Goal: Information Seeking & Learning: Learn about a topic

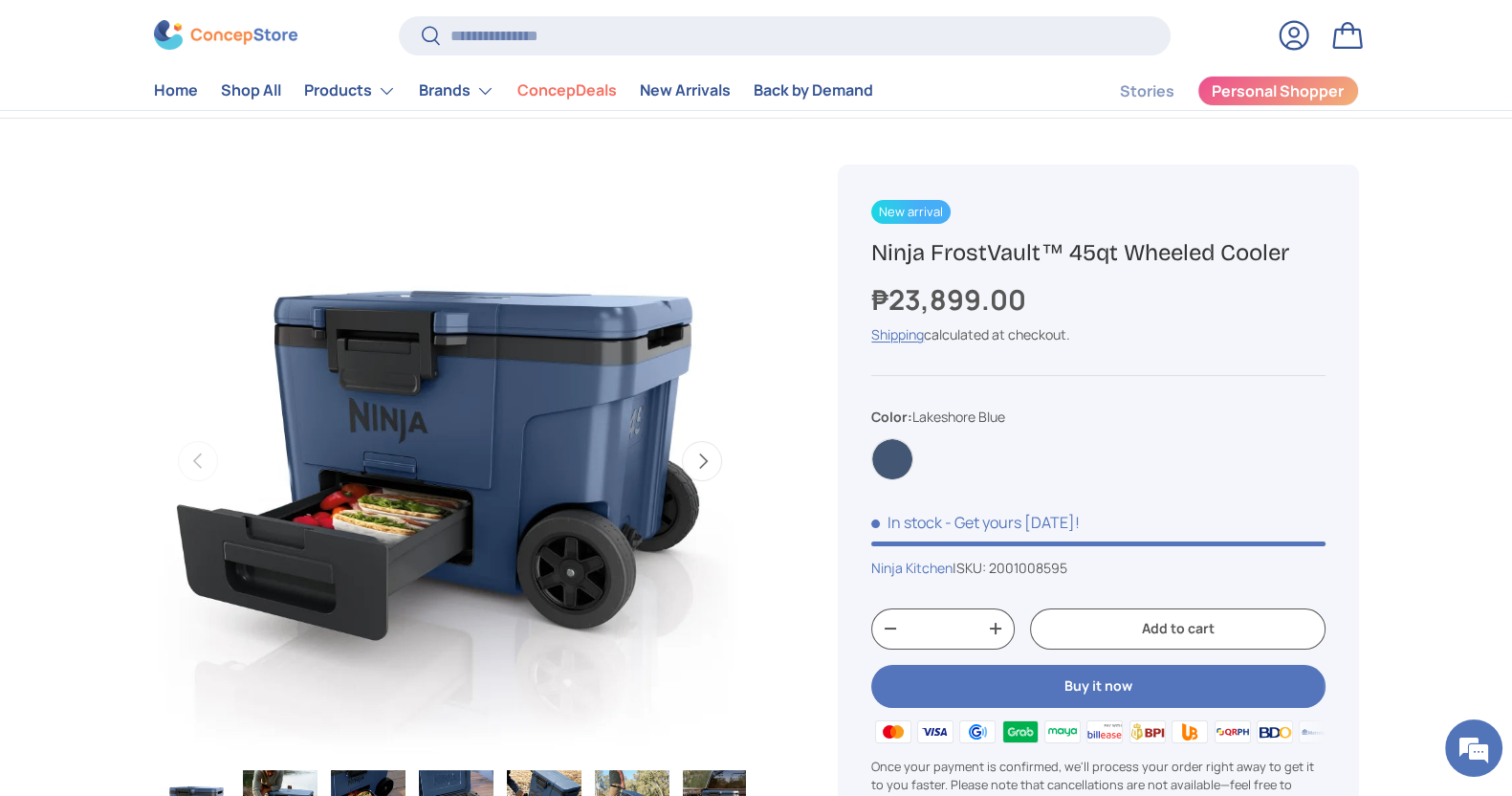
scroll to position [119, 0]
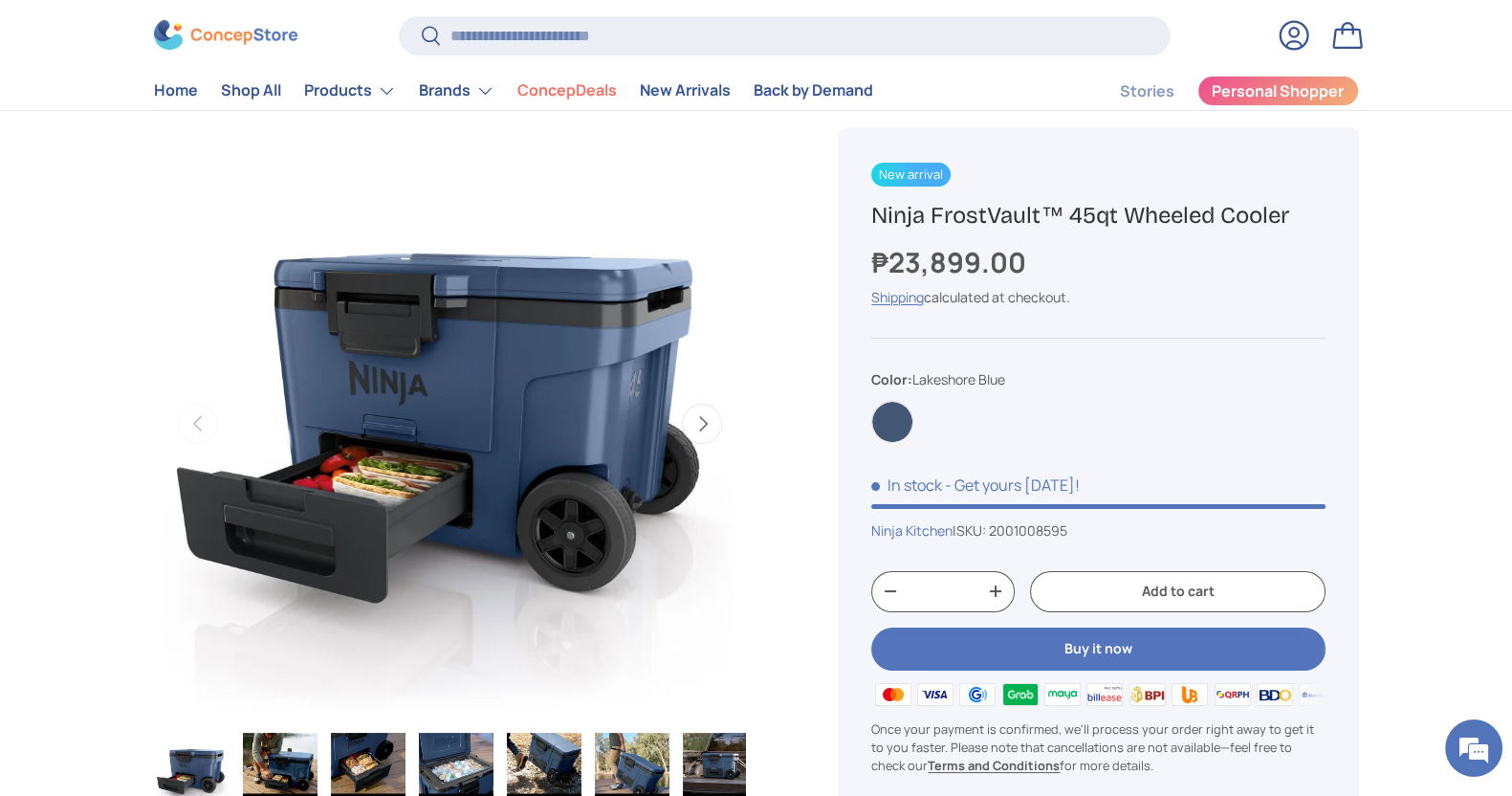
click at [695, 416] on button "Next" at bounding box center [701, 424] width 40 height 40
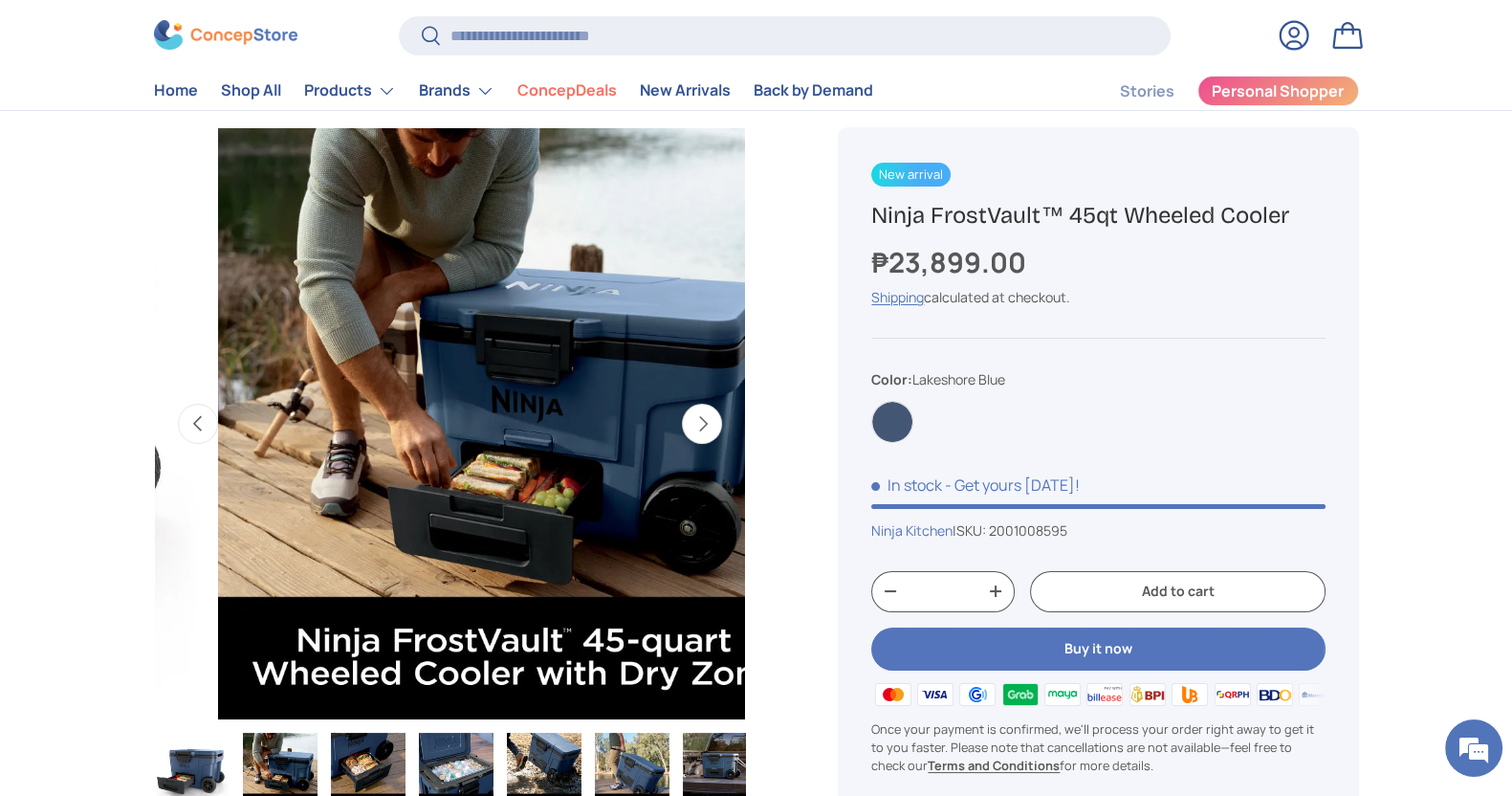
scroll to position [0, 602]
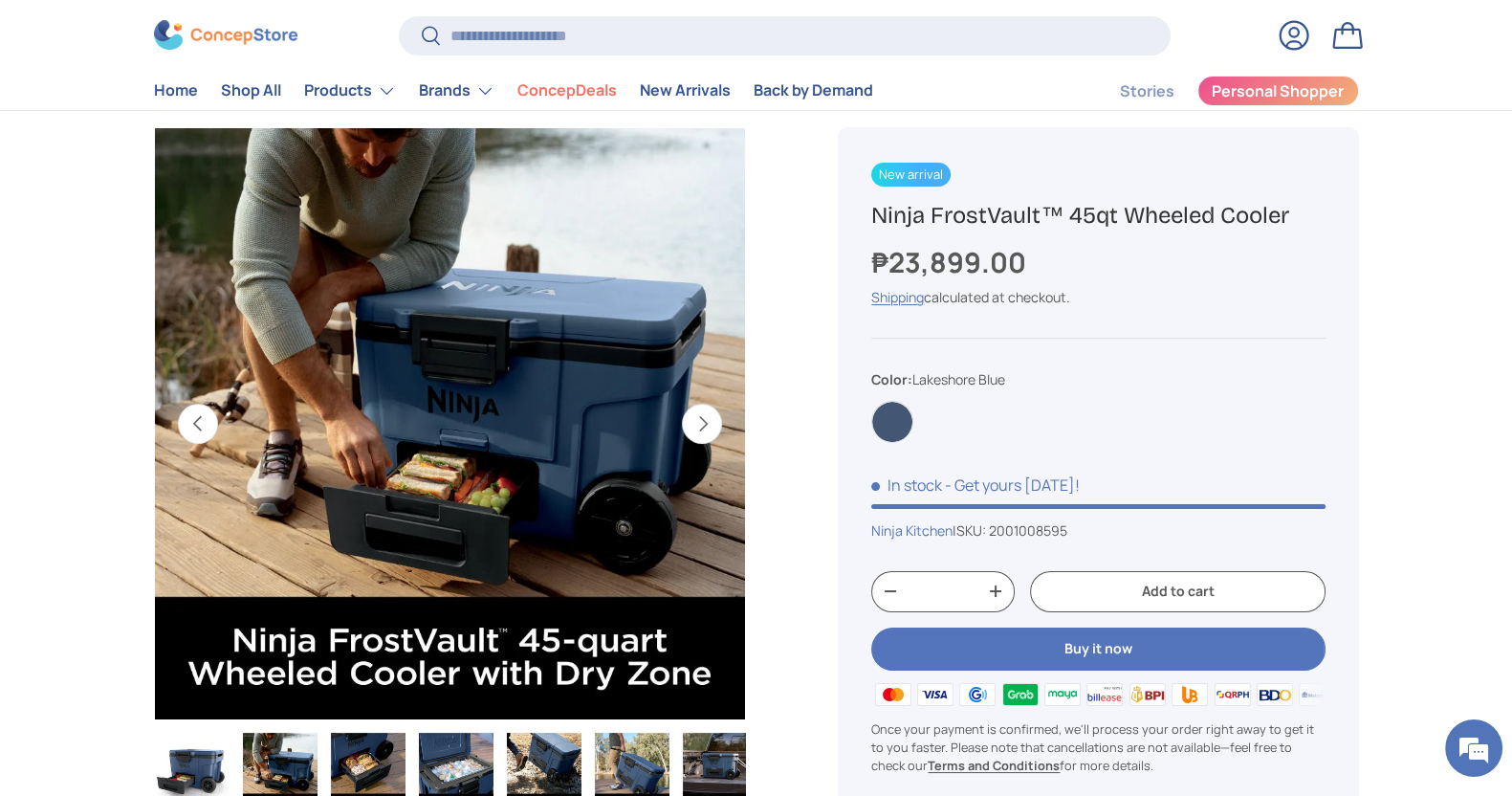
click at [695, 416] on button "Next" at bounding box center [701, 424] width 40 height 40
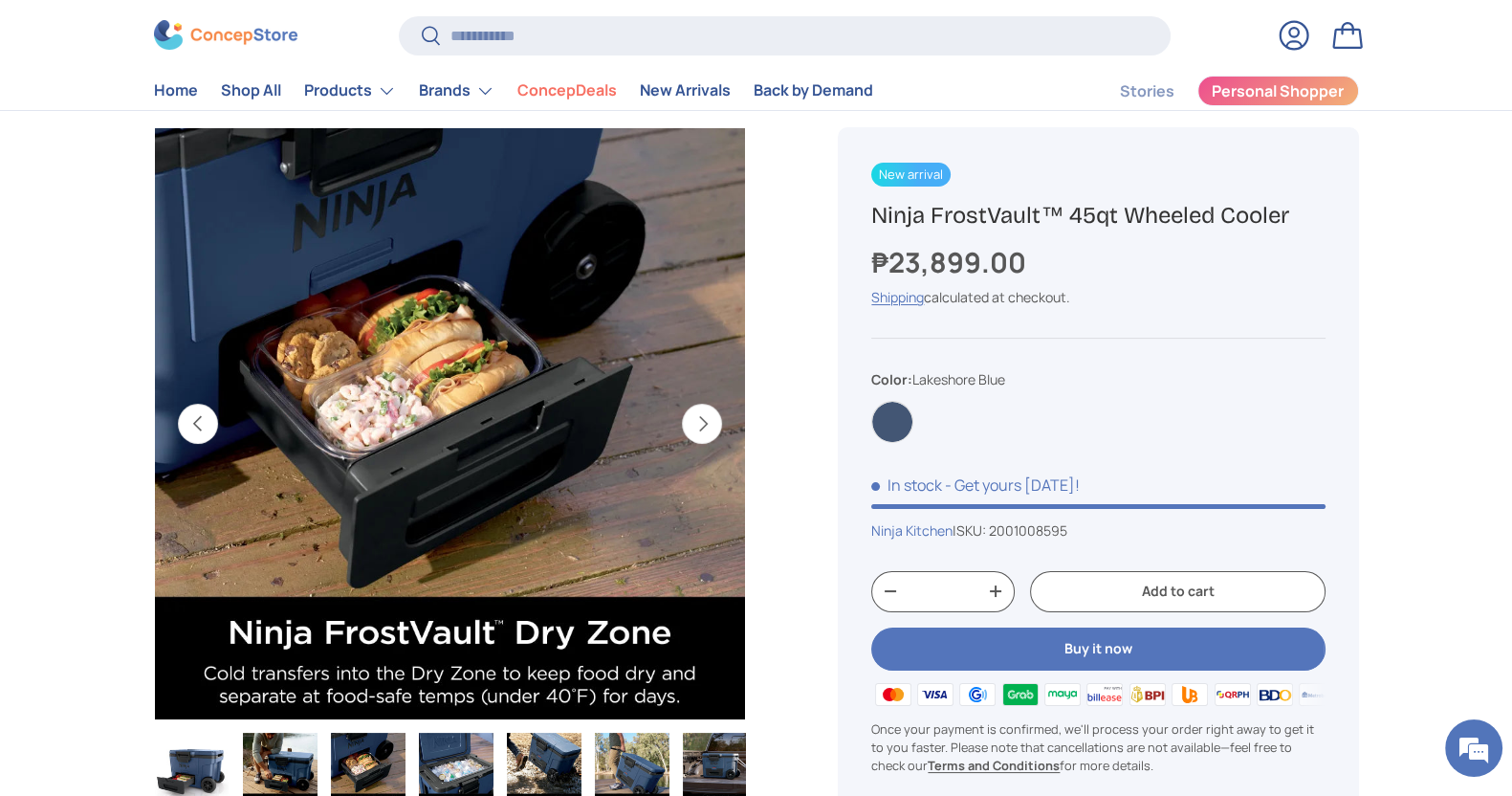
click at [695, 416] on button "Next" at bounding box center [701, 424] width 40 height 40
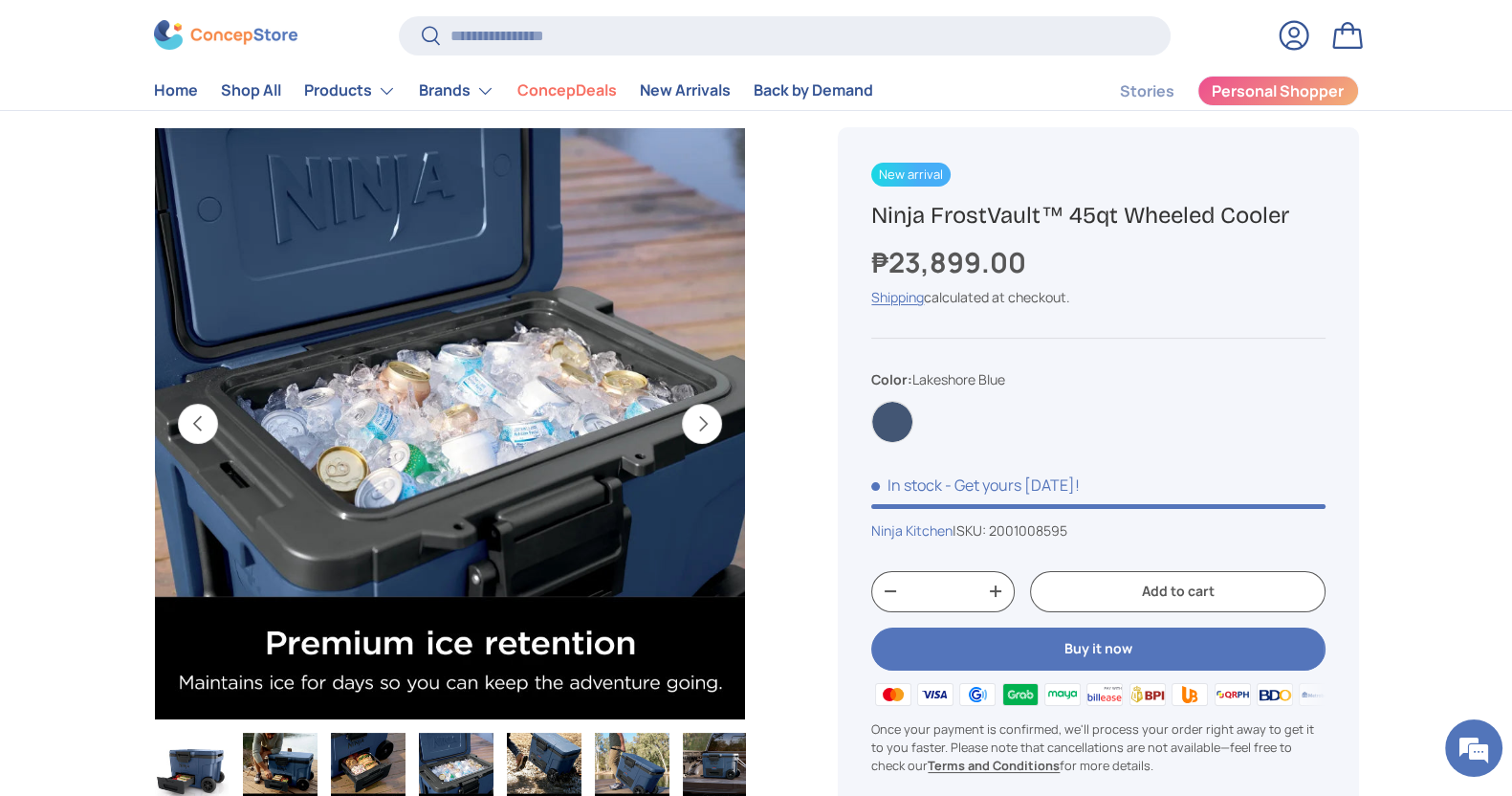
click at [695, 416] on button "Next" at bounding box center [701, 424] width 40 height 40
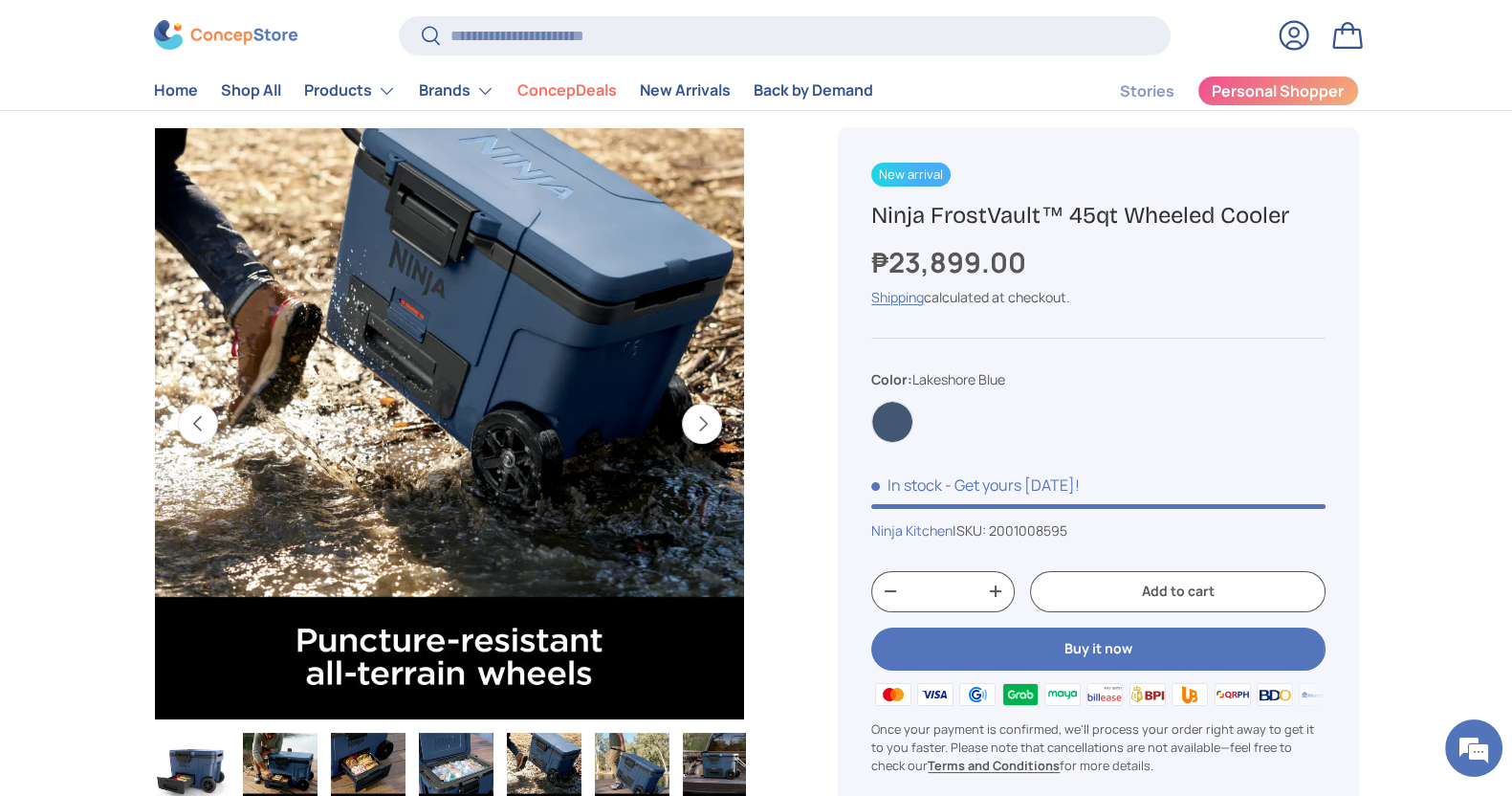
click at [693, 415] on button "Next" at bounding box center [701, 424] width 40 height 40
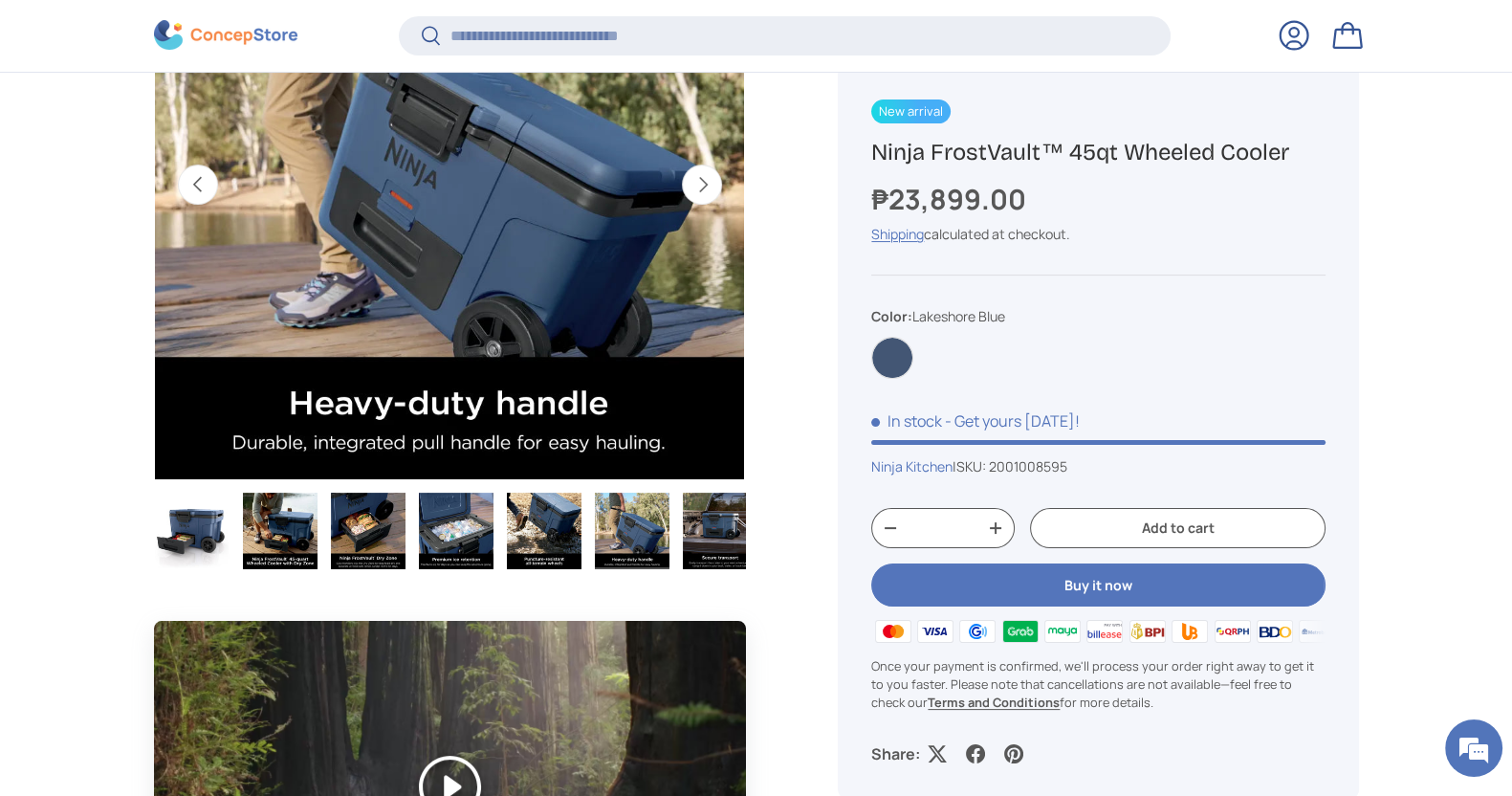
scroll to position [0, 0]
click at [285, 534] on img "Gallery Viewer" at bounding box center [280, 530] width 74 height 76
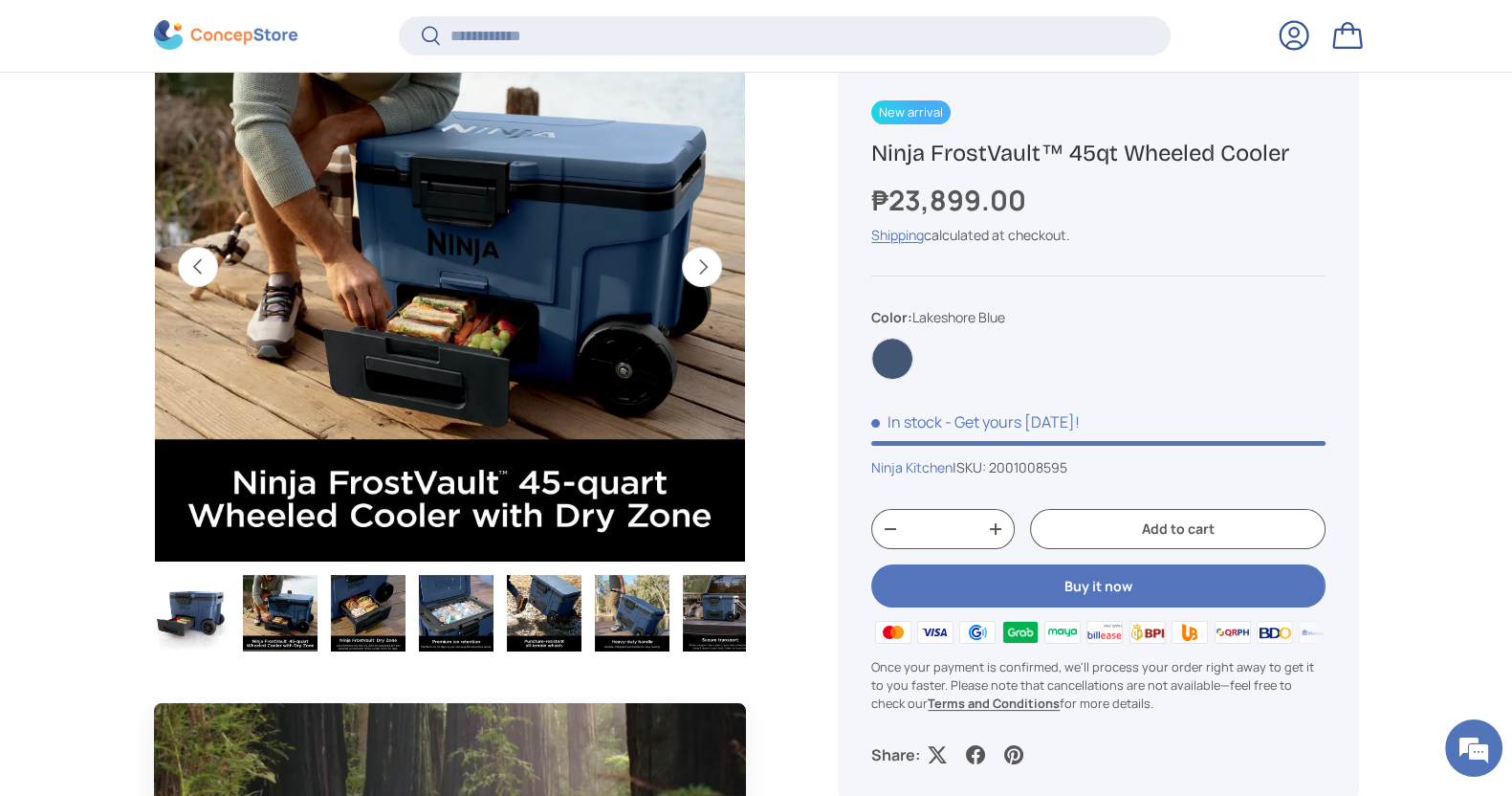
scroll to position [238, 0]
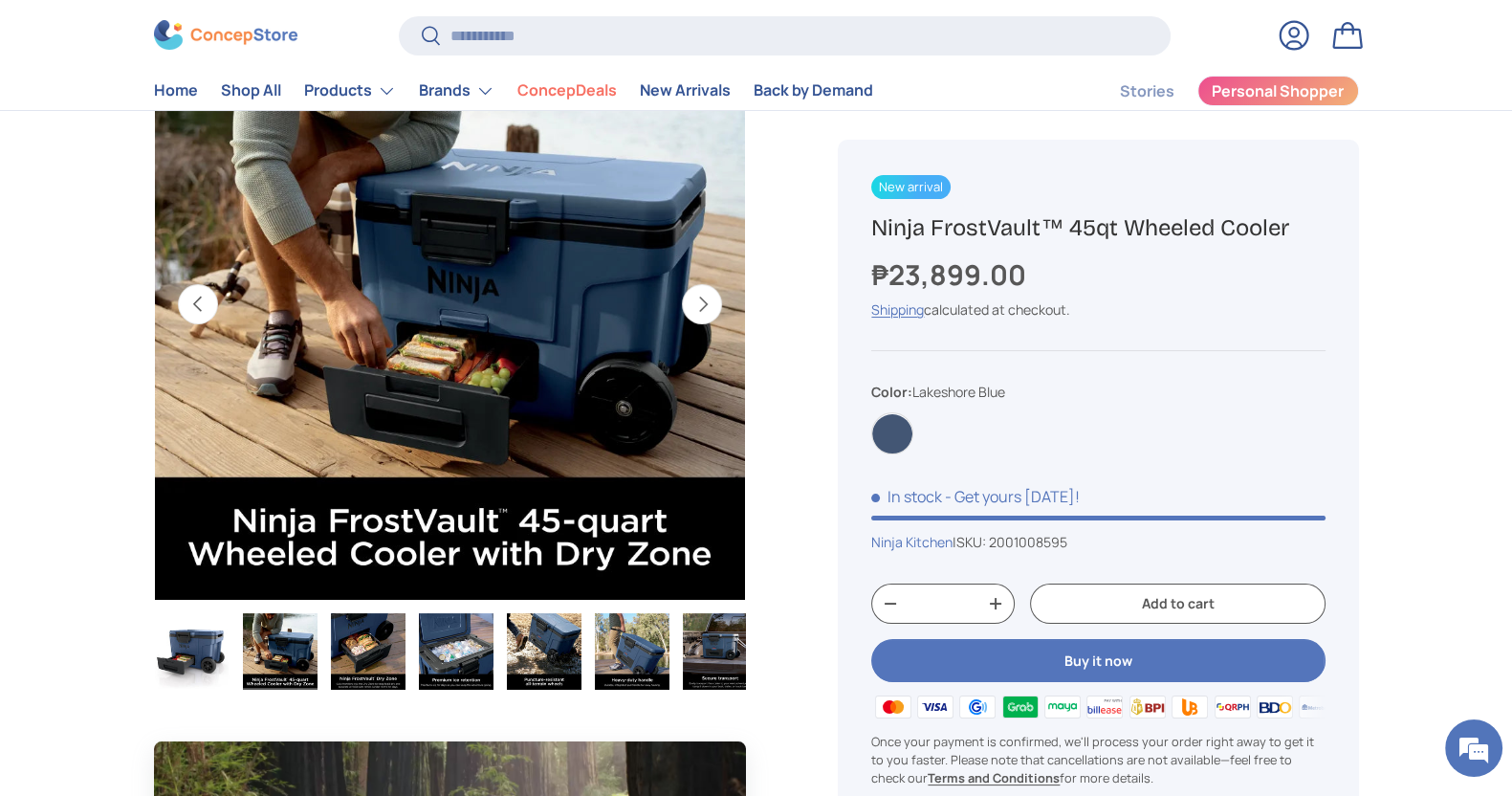
click at [191, 637] on img "Gallery Viewer" at bounding box center [191, 651] width 74 height 76
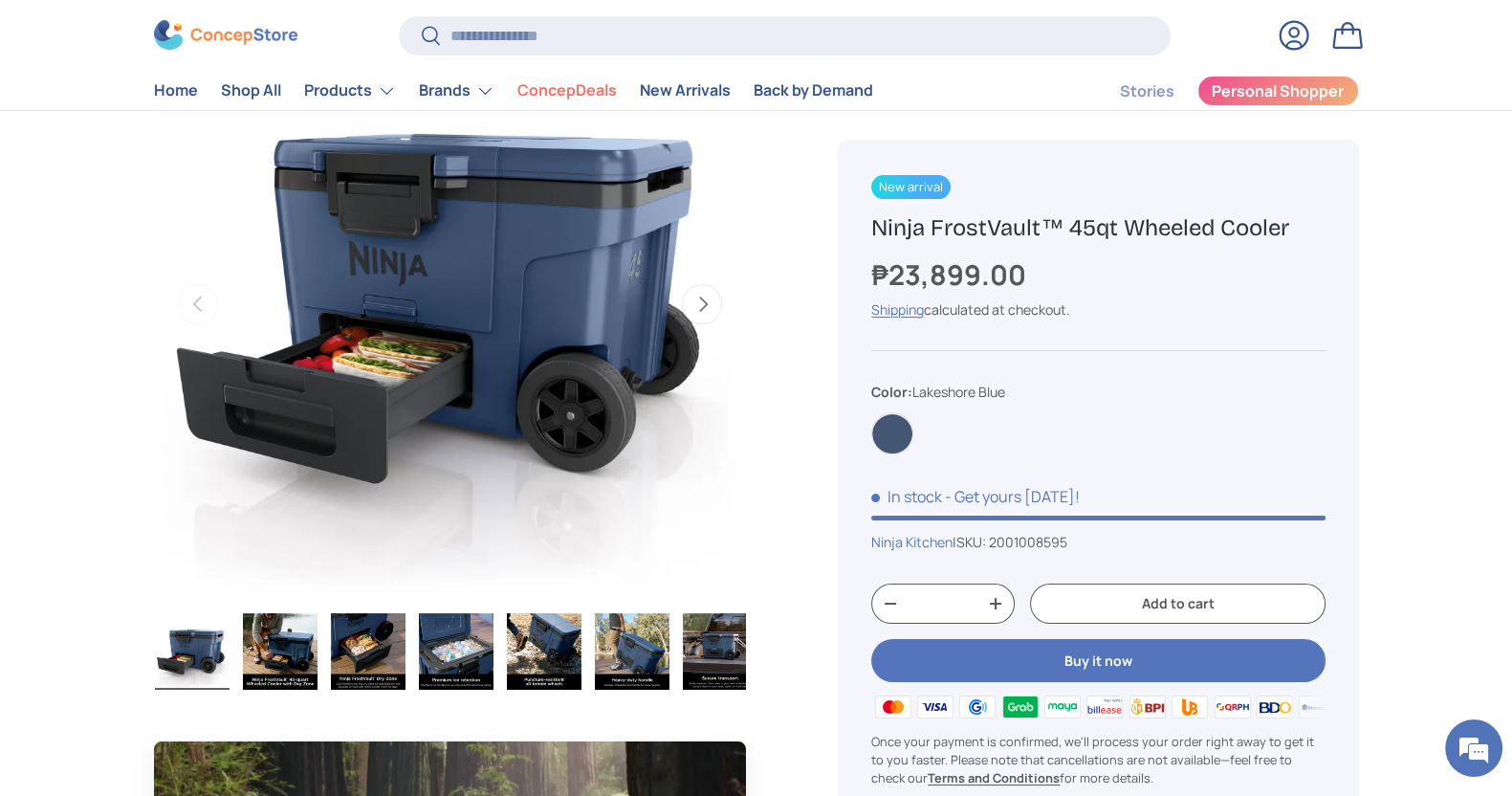
click at [234, 638] on ul "Load image 1 in gallery view Load image 2 in gallery view Load image 3 in galle…" at bounding box center [450, 654] width 593 height 83
click at [273, 639] on img "Gallery Viewer" at bounding box center [280, 651] width 74 height 76
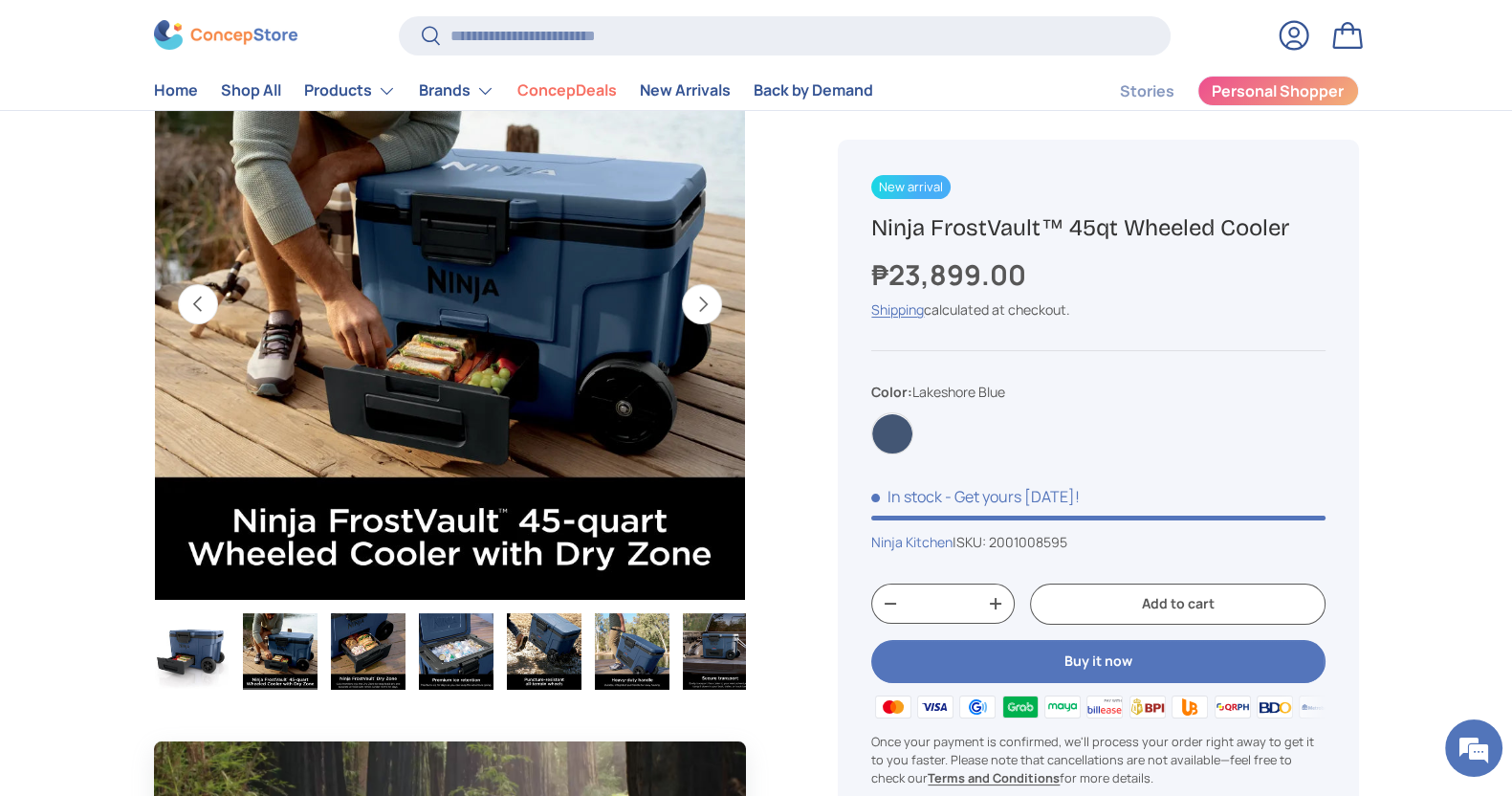
click at [365, 639] on img "Gallery Viewer" at bounding box center [367, 651] width 74 height 76
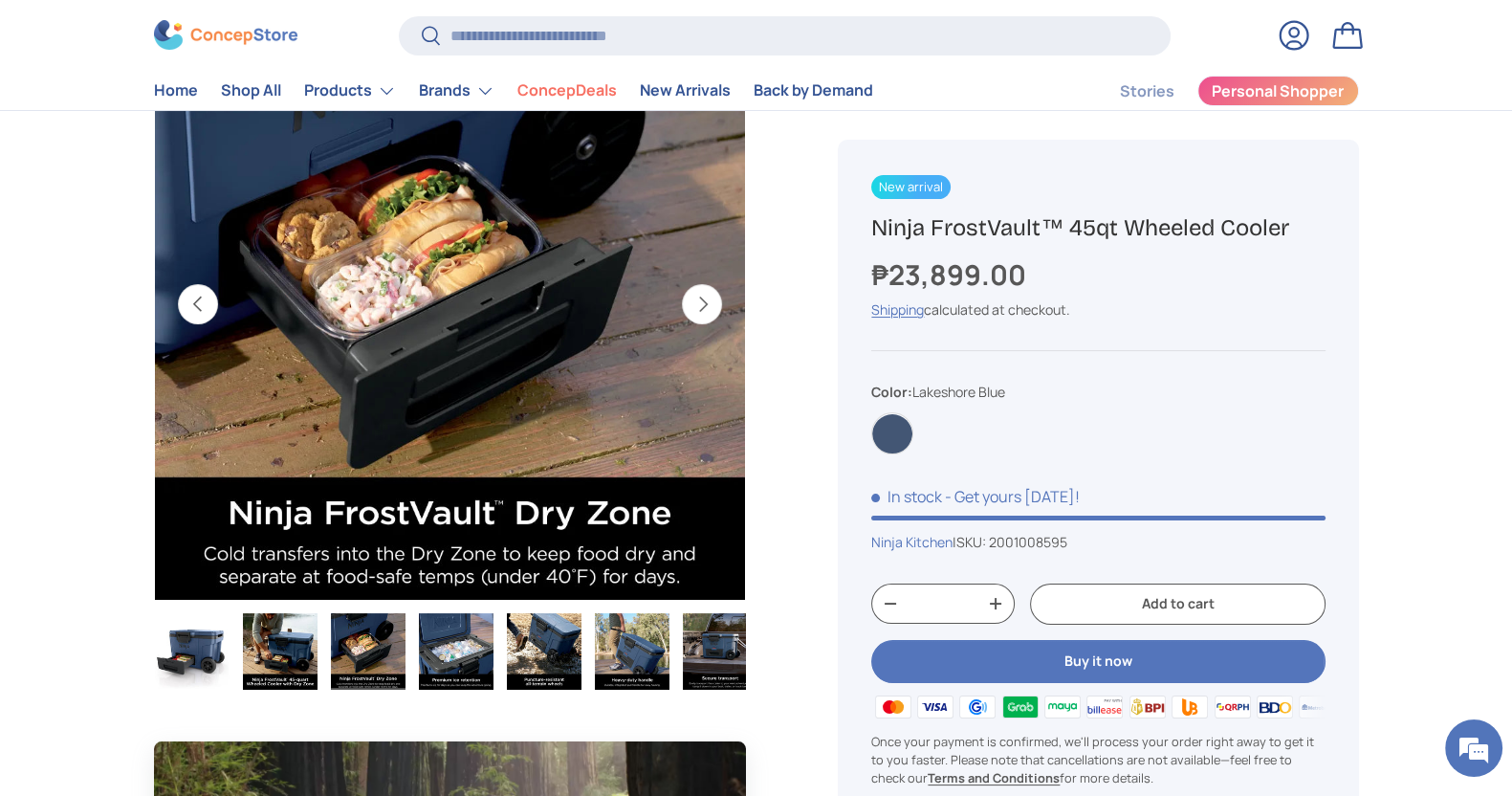
click at [459, 649] on img "Gallery Viewer" at bounding box center [455, 651] width 74 height 76
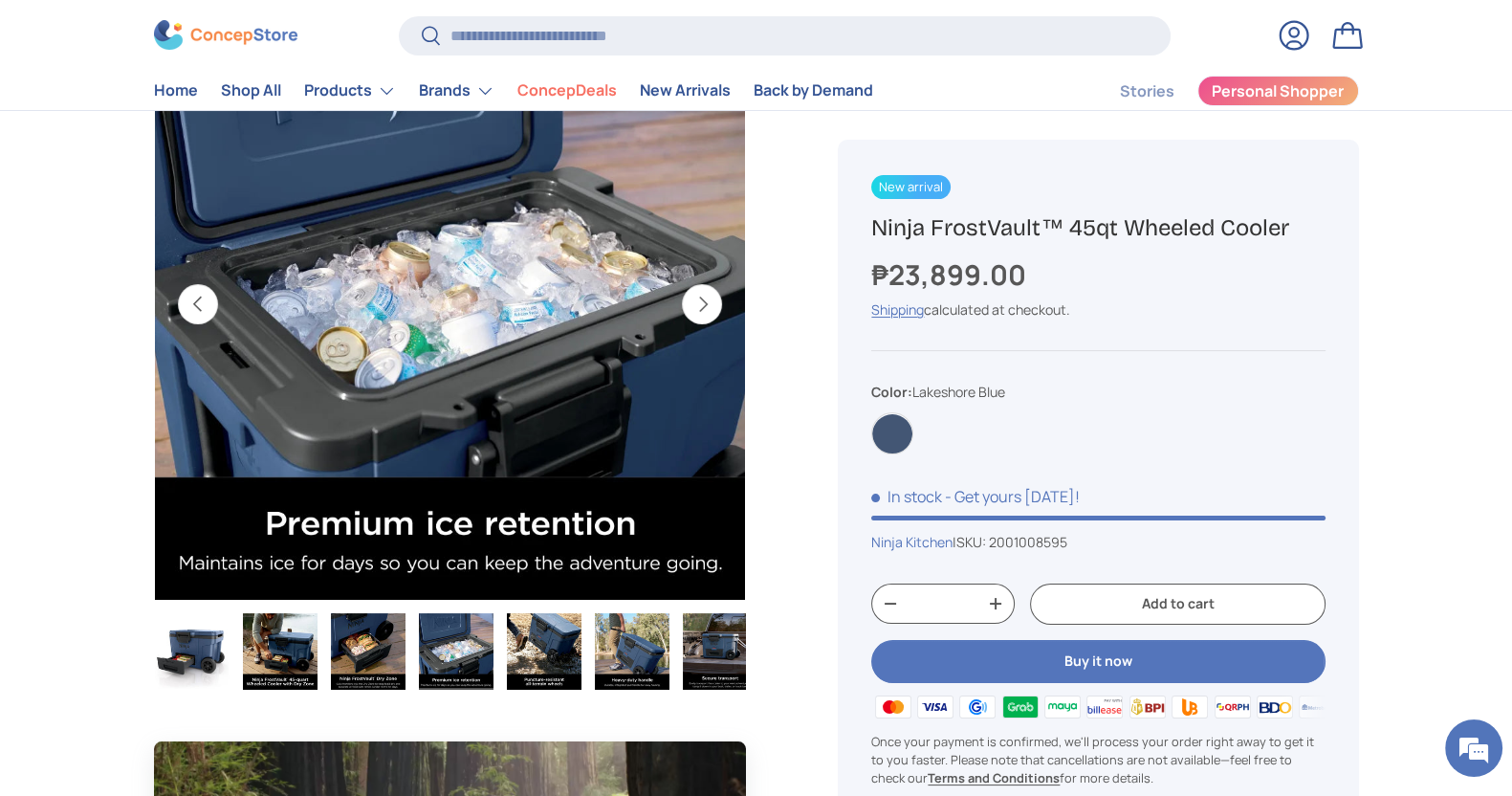
click at [527, 647] on img "Gallery Viewer" at bounding box center [544, 651] width 74 height 76
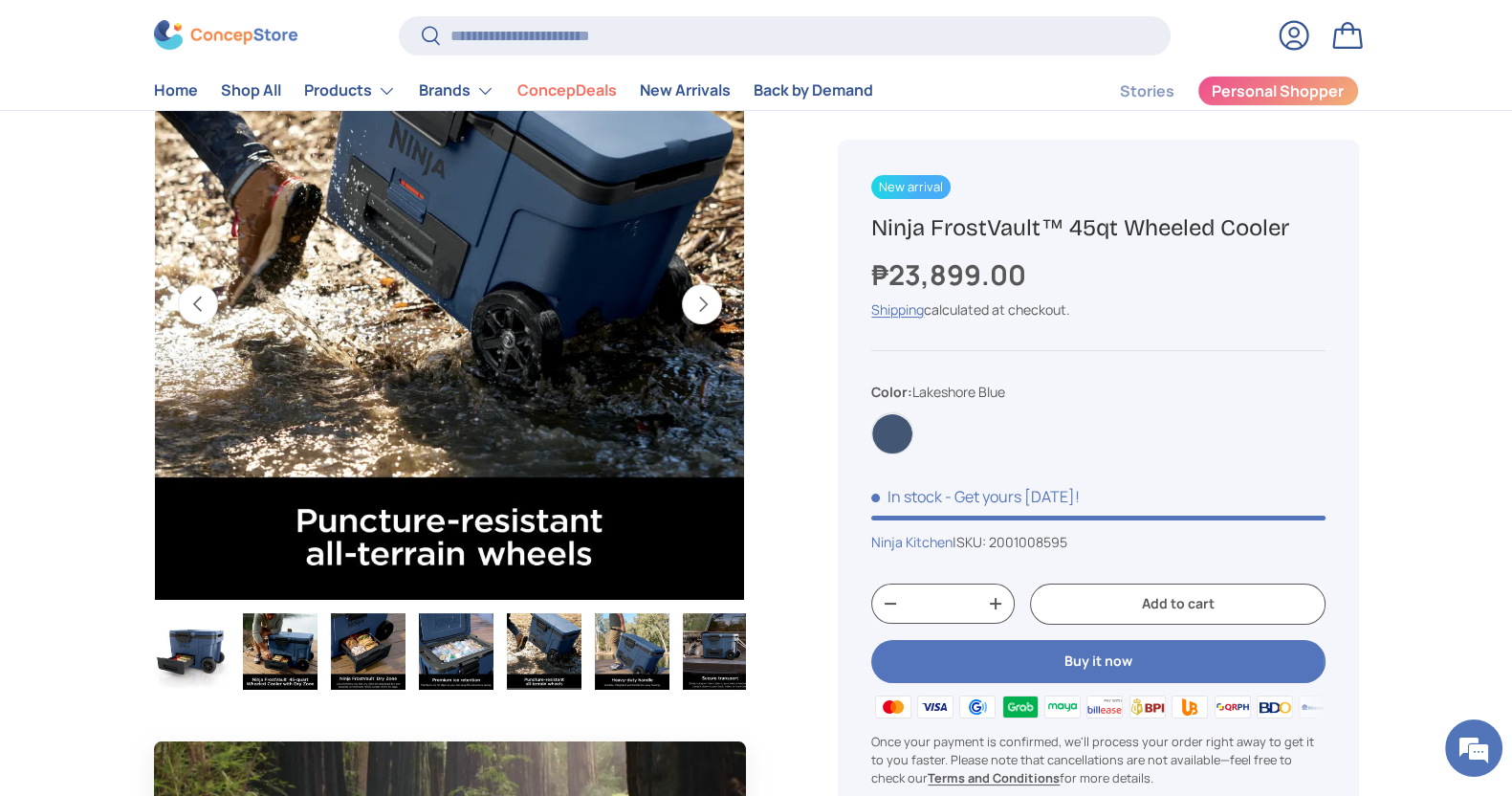
click at [639, 645] on img "Gallery Viewer" at bounding box center [632, 651] width 74 height 76
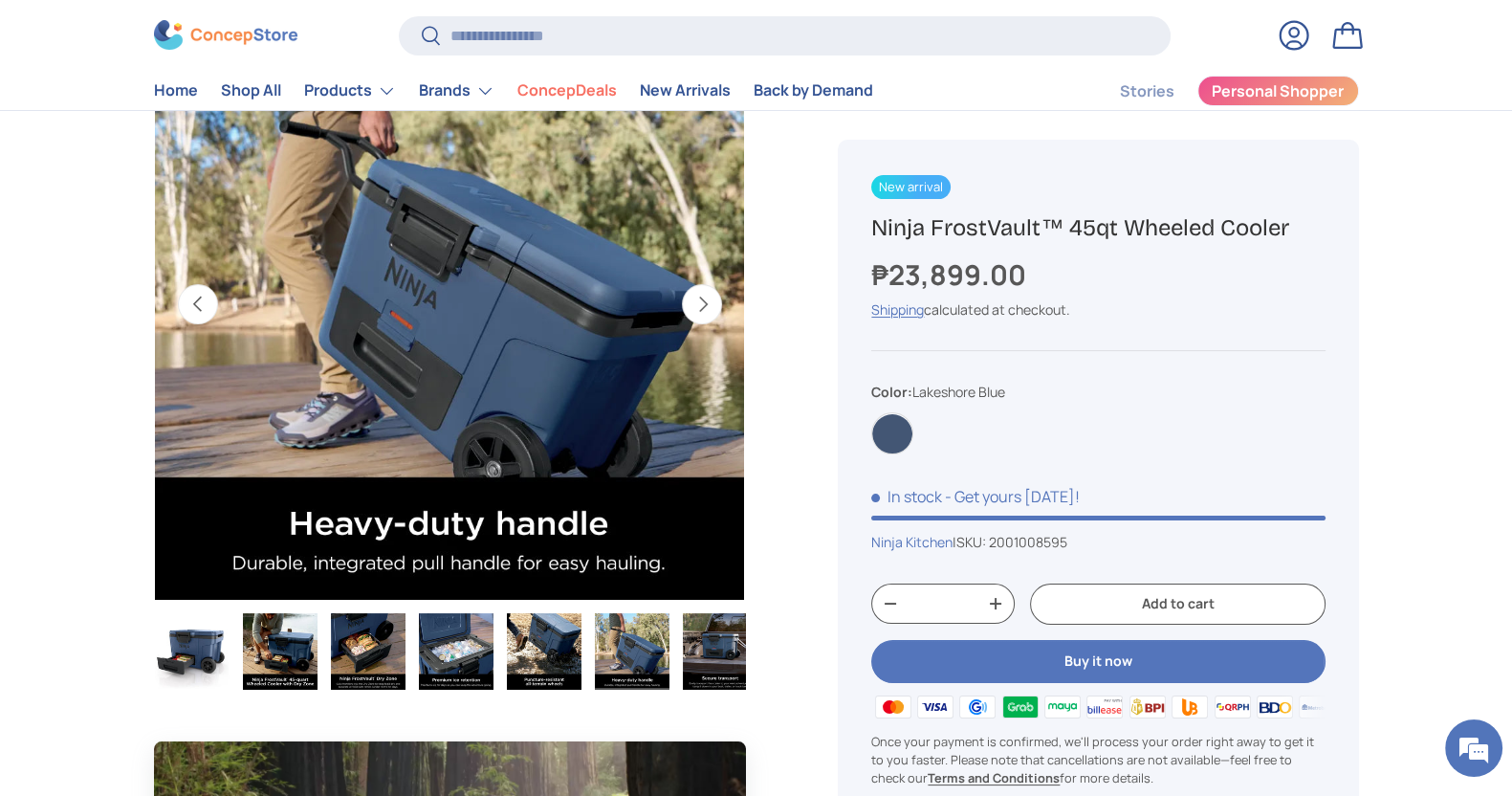
click at [713, 622] on img "Gallery Viewer" at bounding box center [719, 651] width 74 height 76
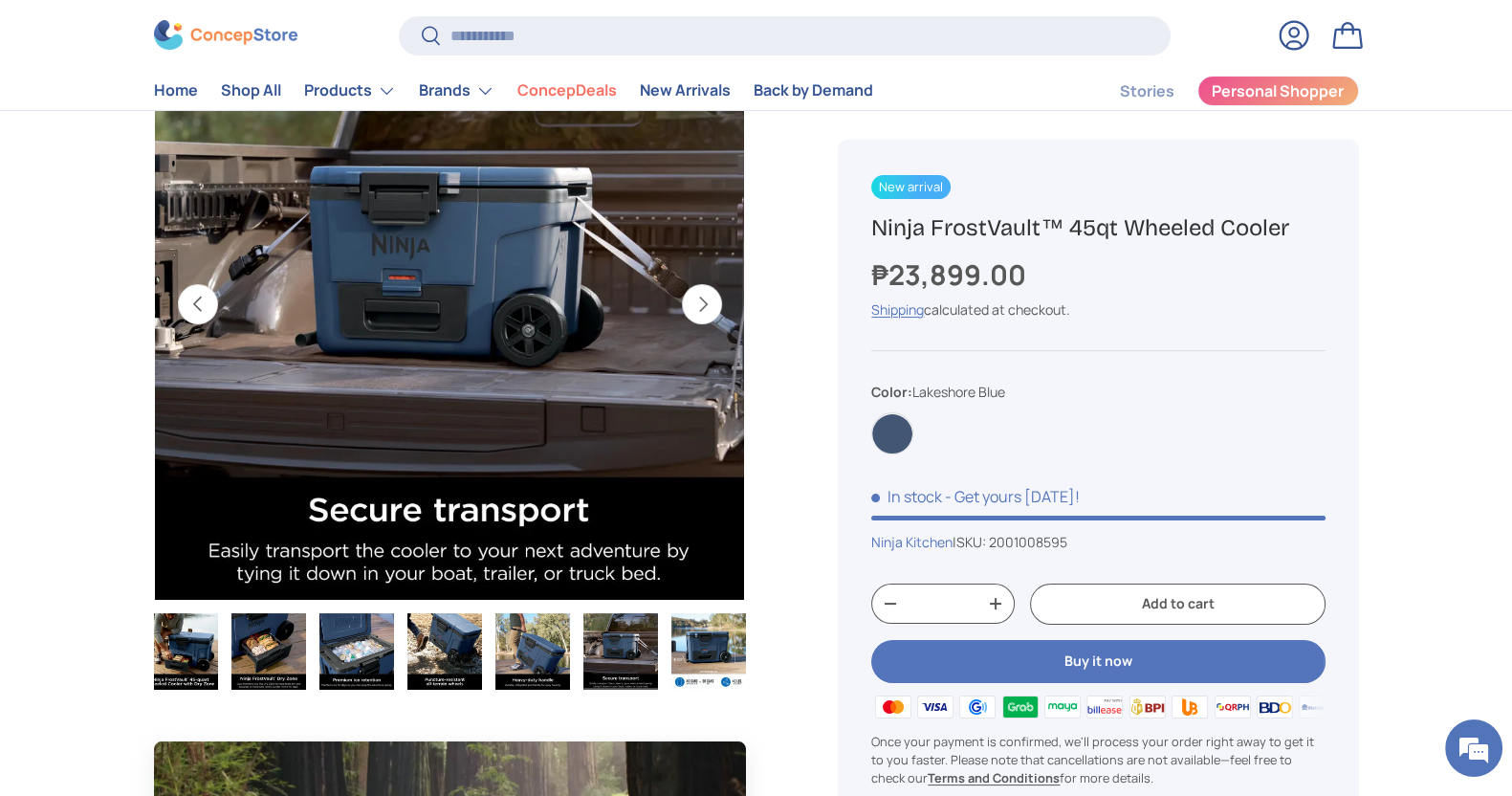
scroll to position [119, 0]
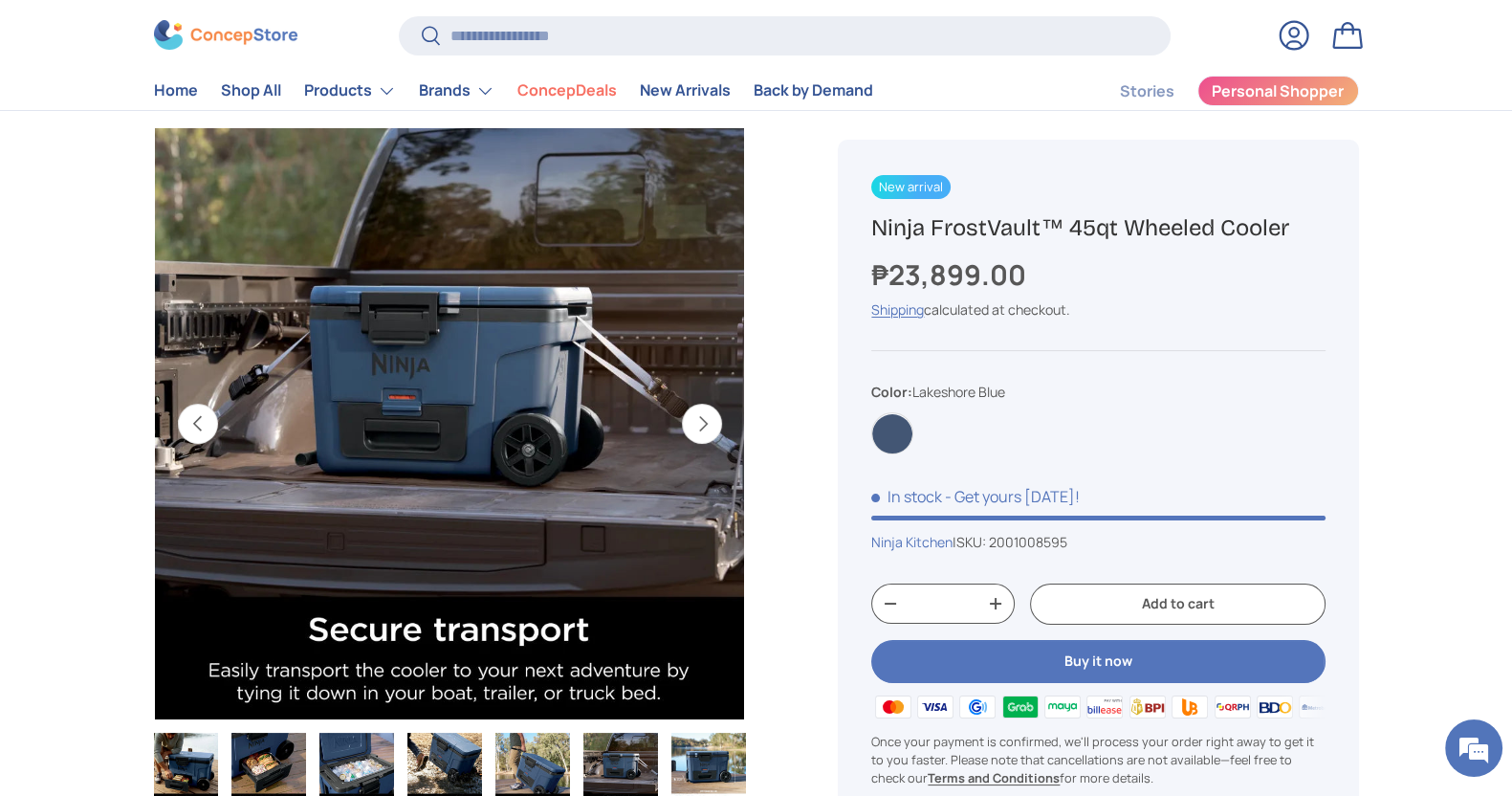
click at [710, 418] on button "Next" at bounding box center [701, 424] width 40 height 40
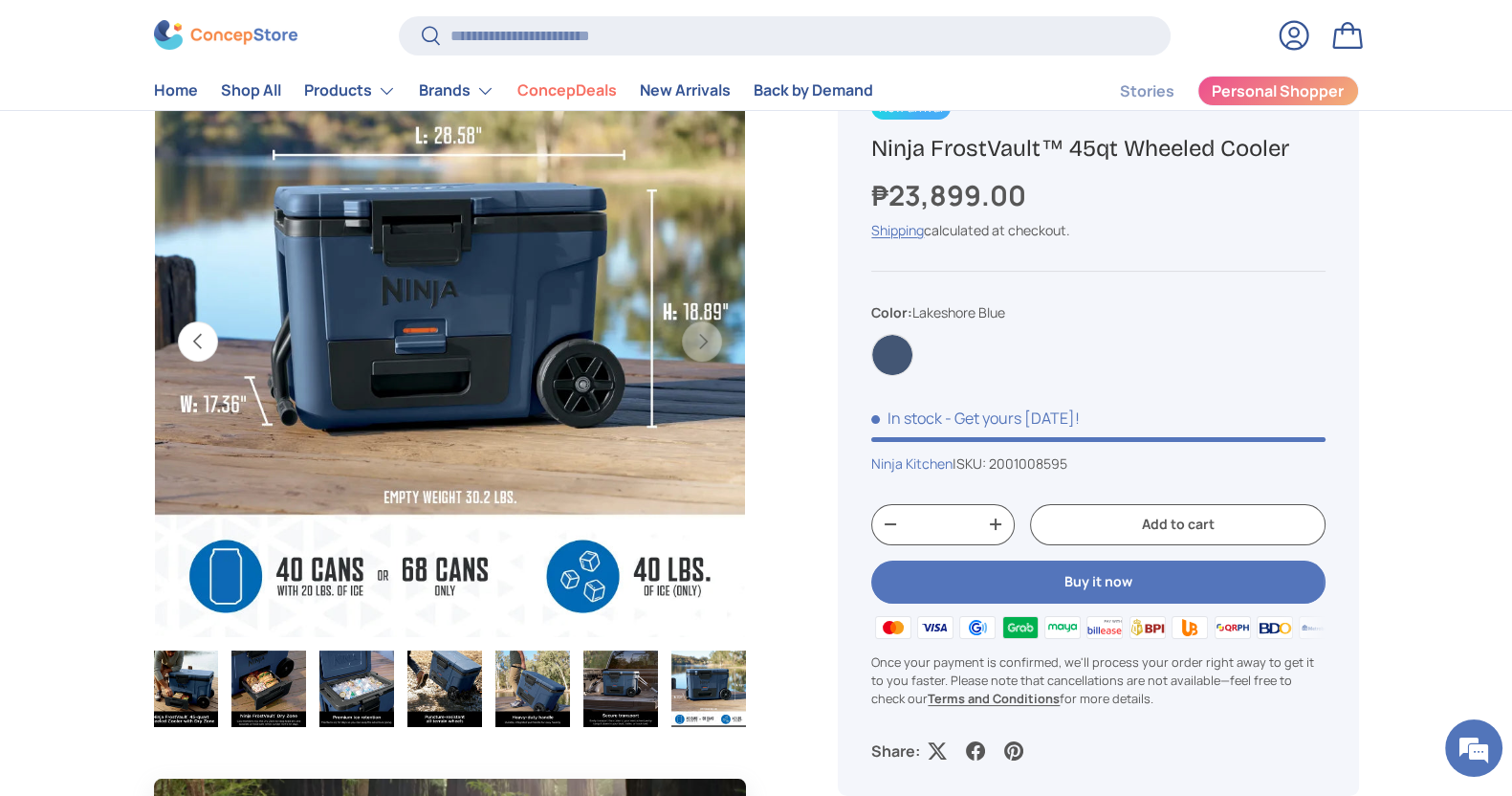
scroll to position [238, 0]
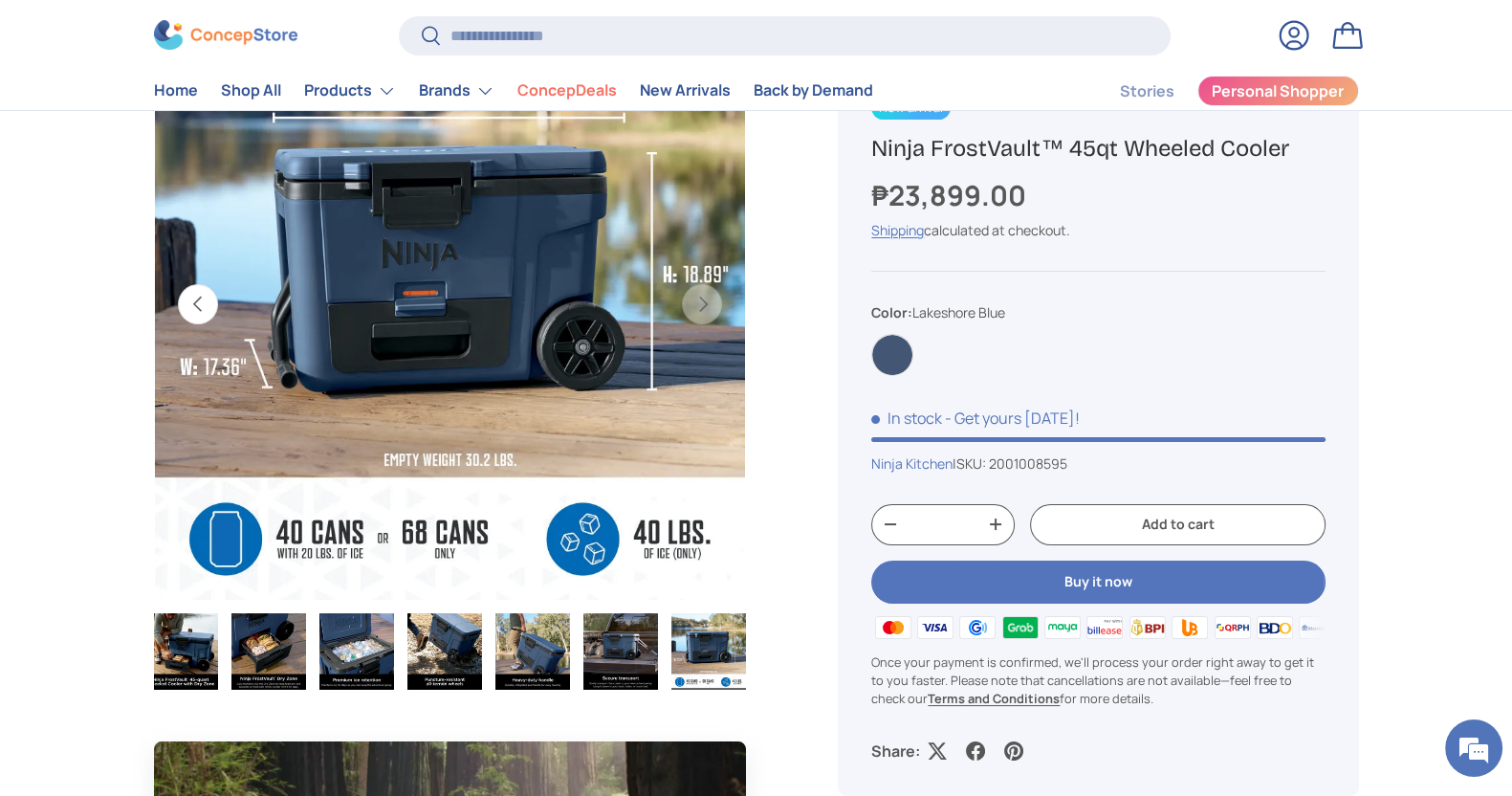
click at [200, 304] on button "Previous" at bounding box center [197, 304] width 40 height 40
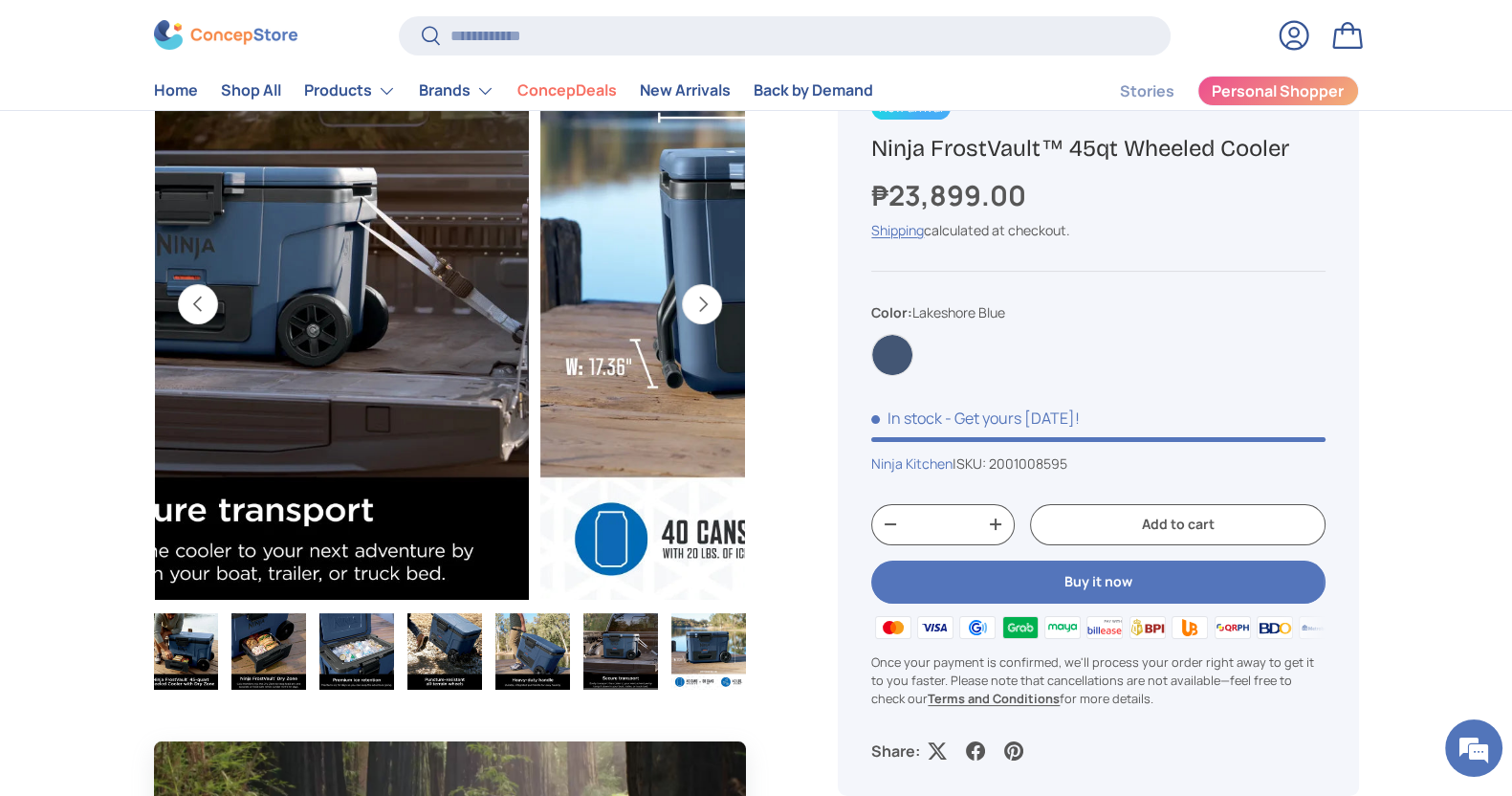
click at [201, 304] on button "Previous" at bounding box center [197, 304] width 40 height 40
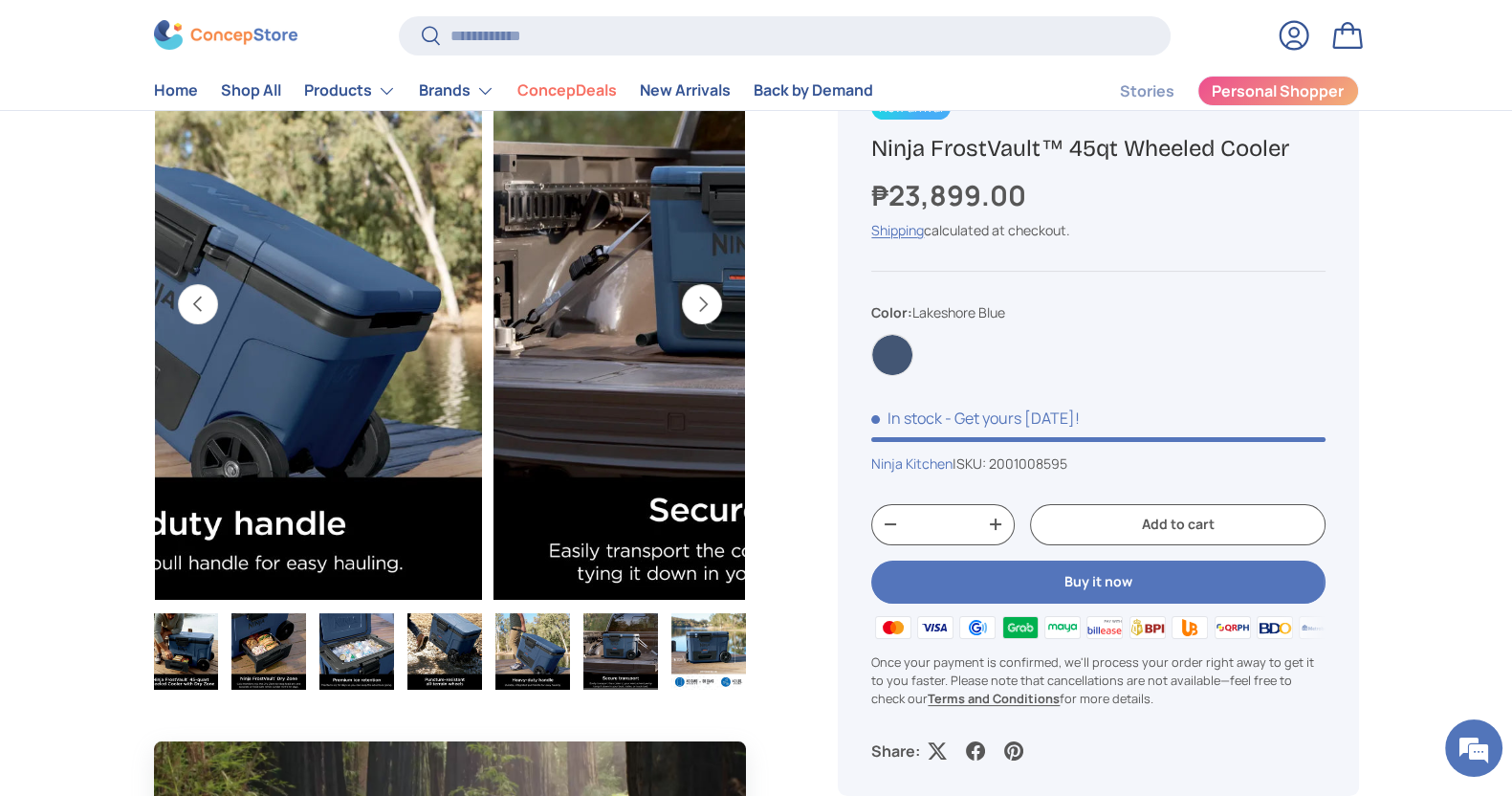
click at [202, 304] on button "Previous" at bounding box center [197, 304] width 40 height 40
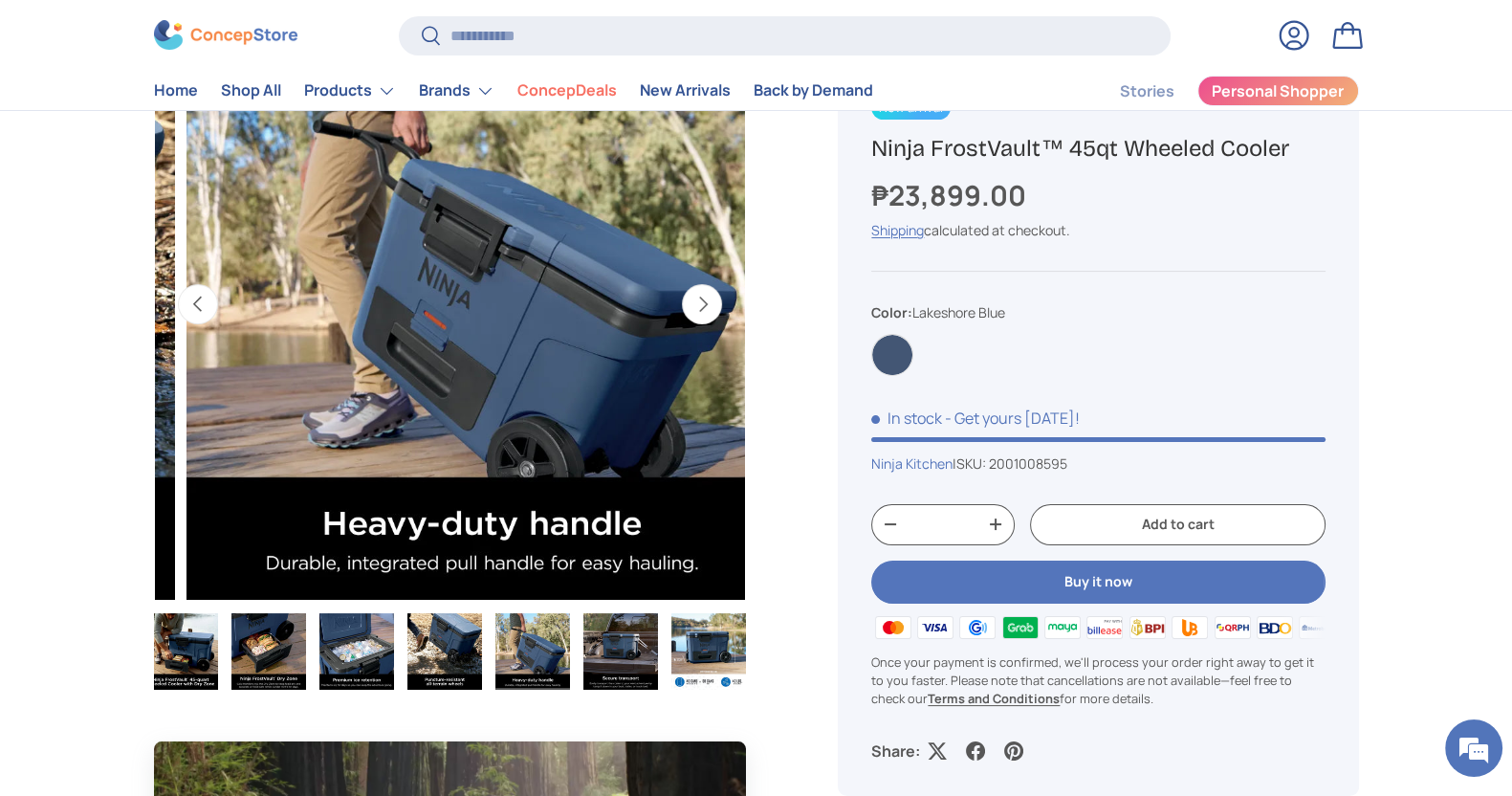
click at [202, 304] on button "Previous" at bounding box center [197, 304] width 40 height 40
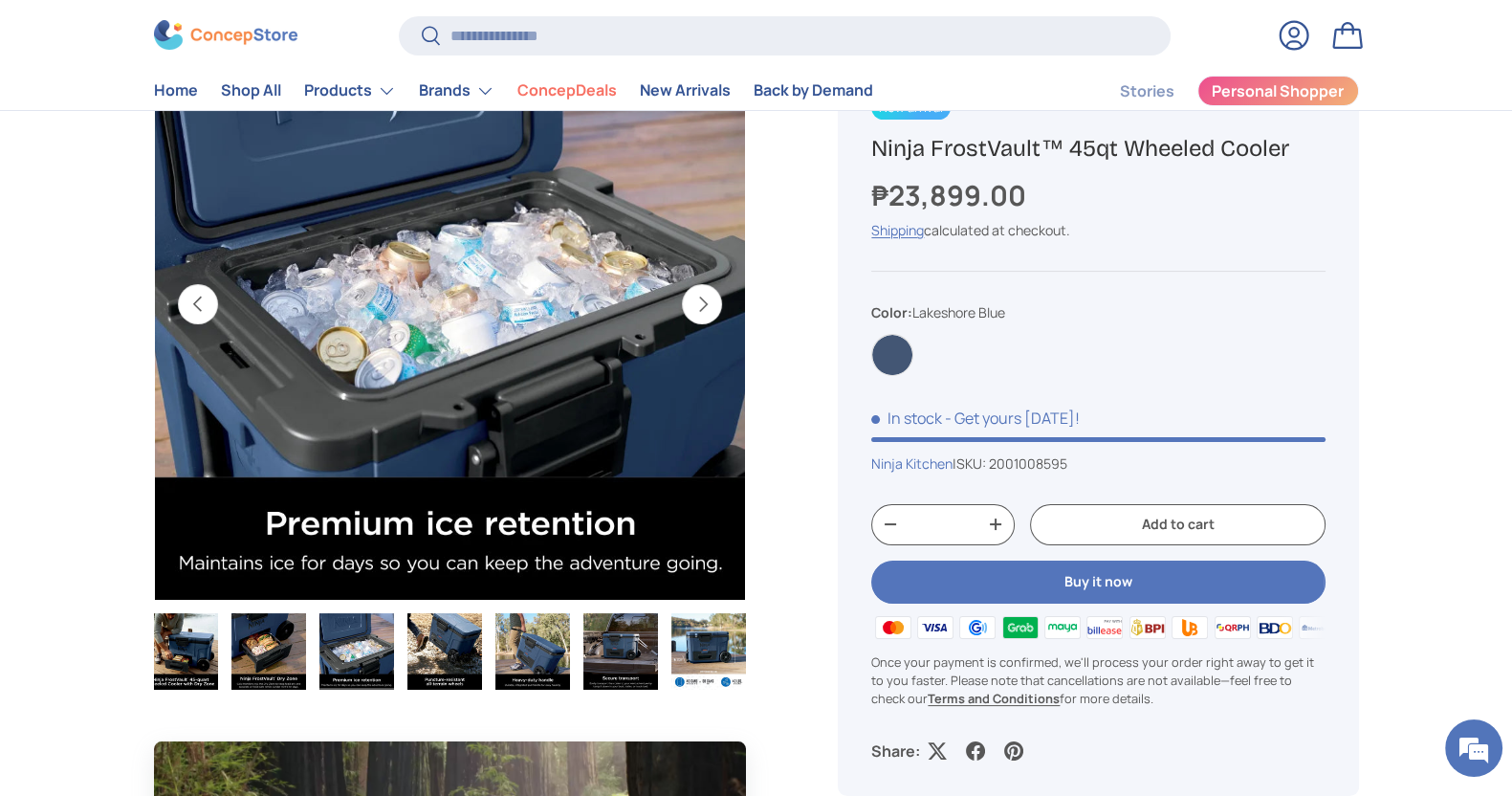
click at [202, 304] on button "Previous" at bounding box center [197, 304] width 40 height 40
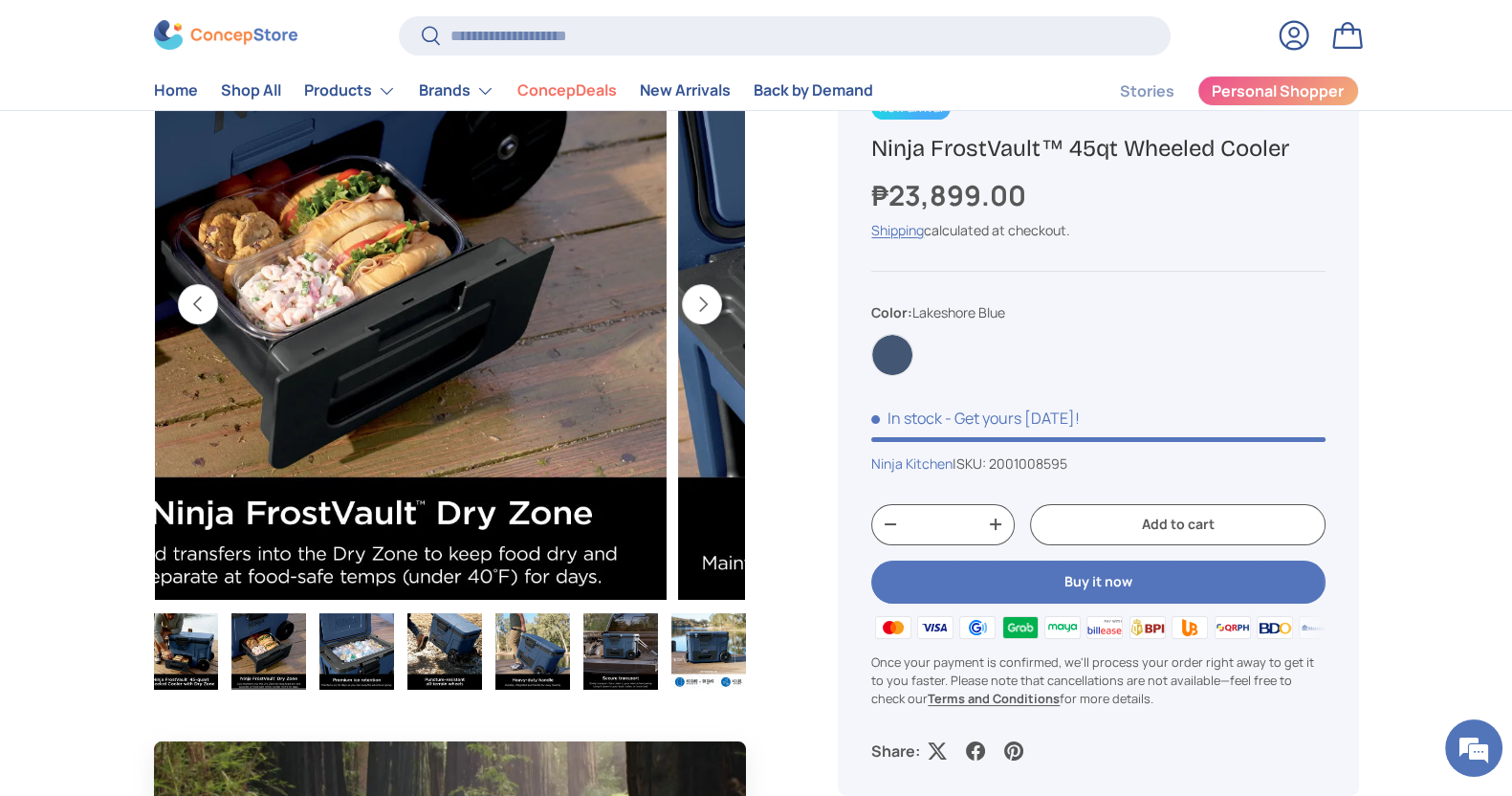
click at [202, 304] on button "Previous" at bounding box center [197, 304] width 40 height 40
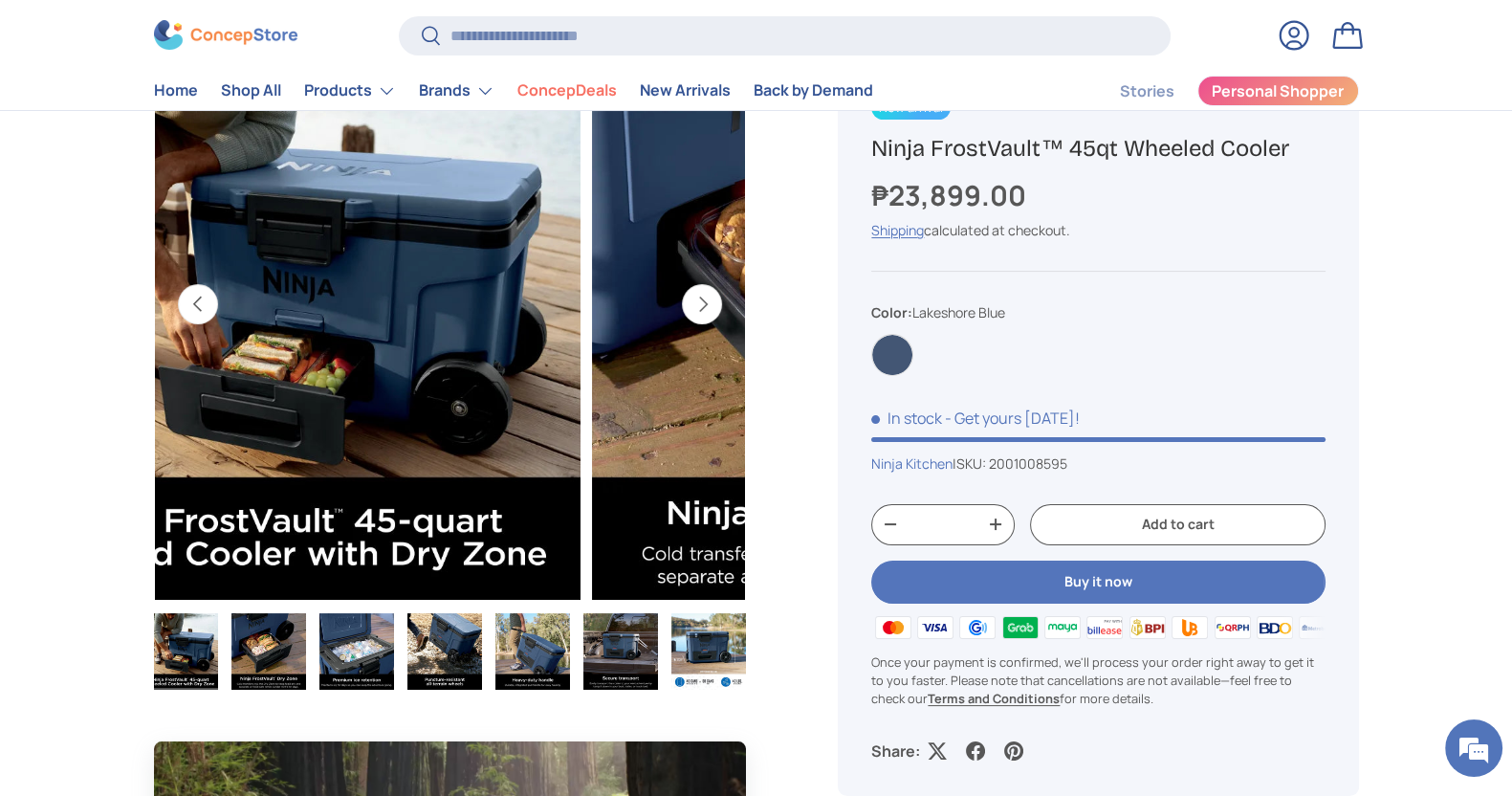
scroll to position [0, 87]
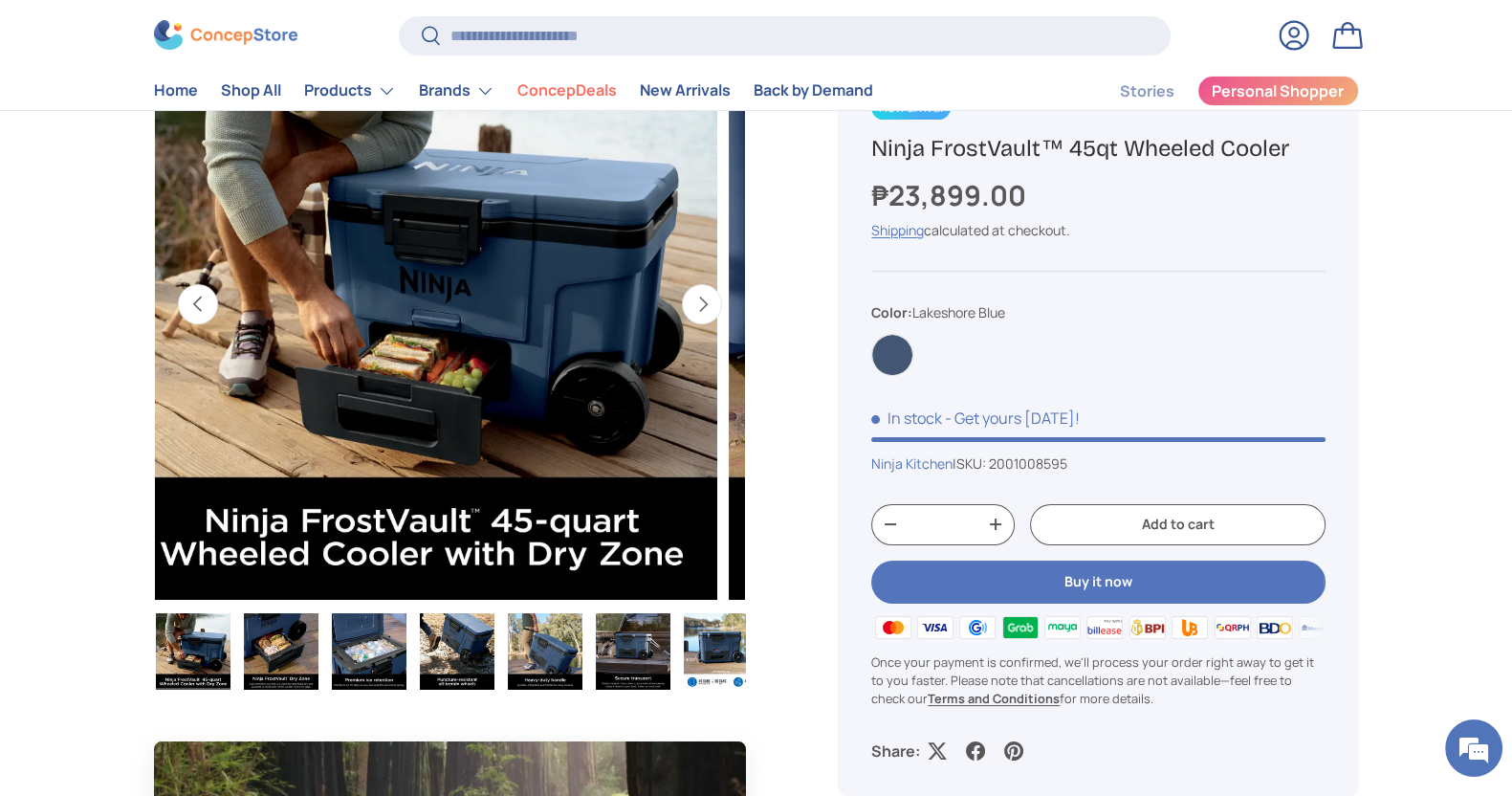
click at [202, 304] on button "Previous" at bounding box center [197, 304] width 40 height 40
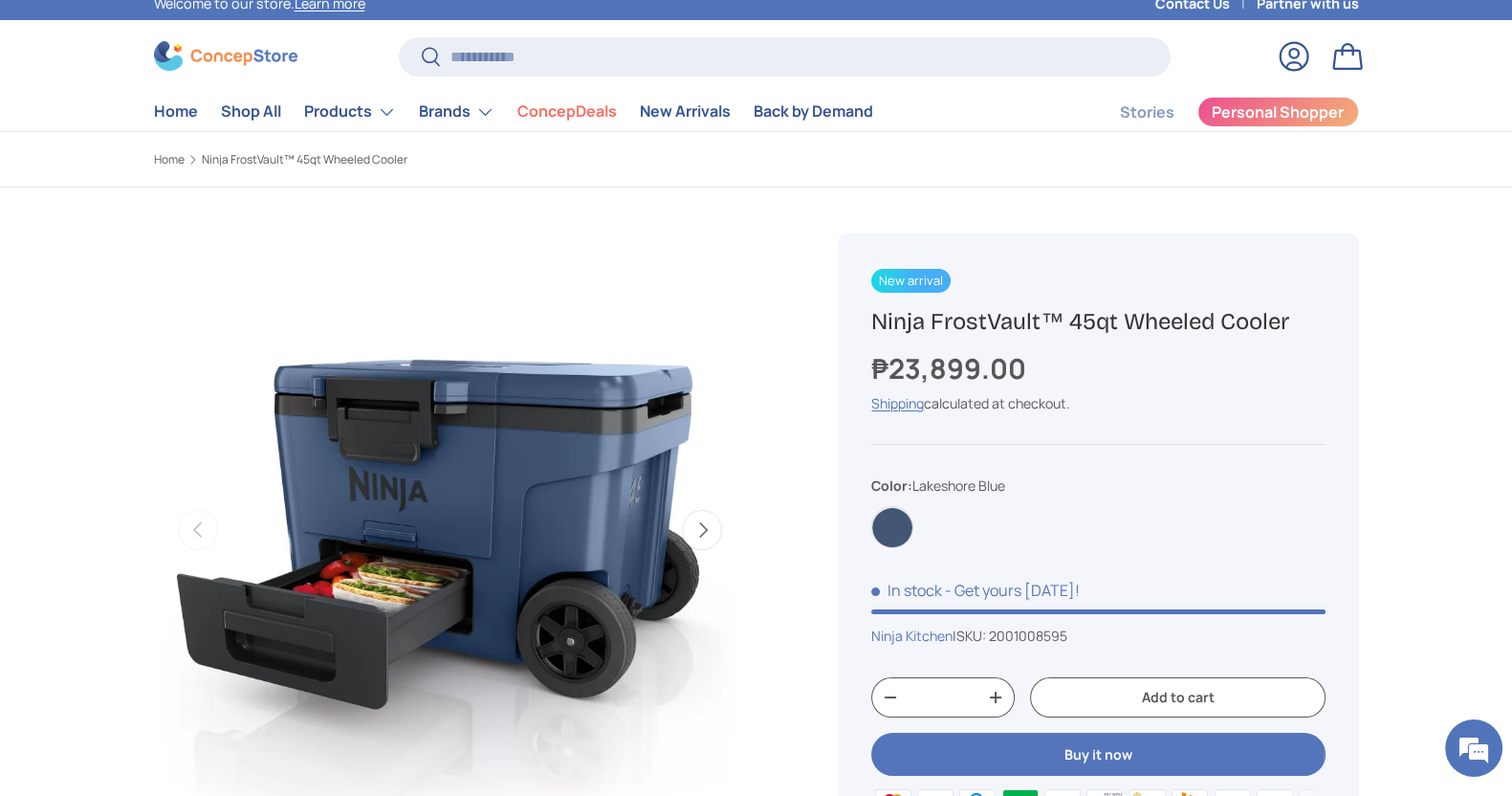
scroll to position [0, 0]
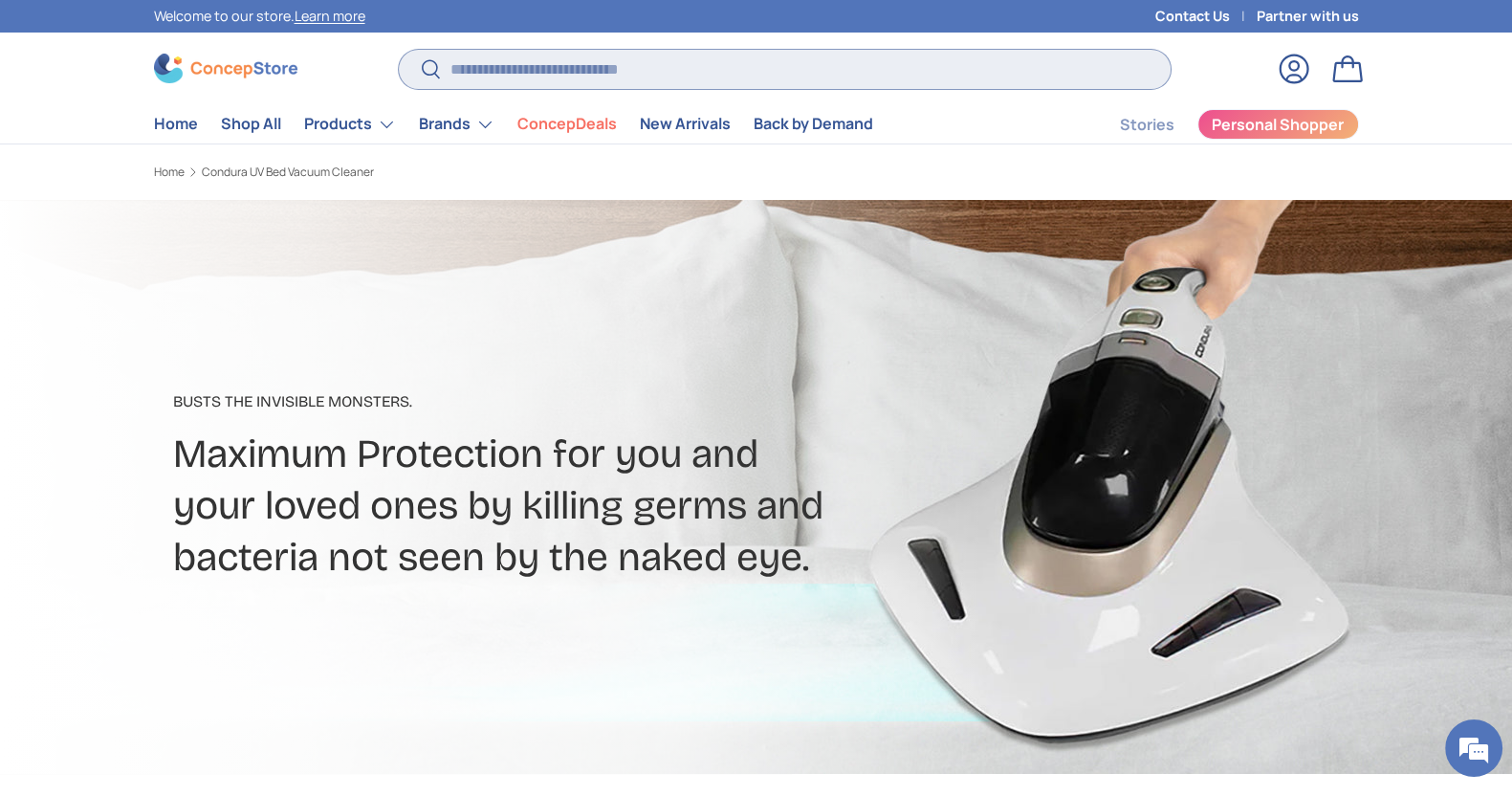
click at [831, 65] on input "Search" at bounding box center [784, 69] width 771 height 40
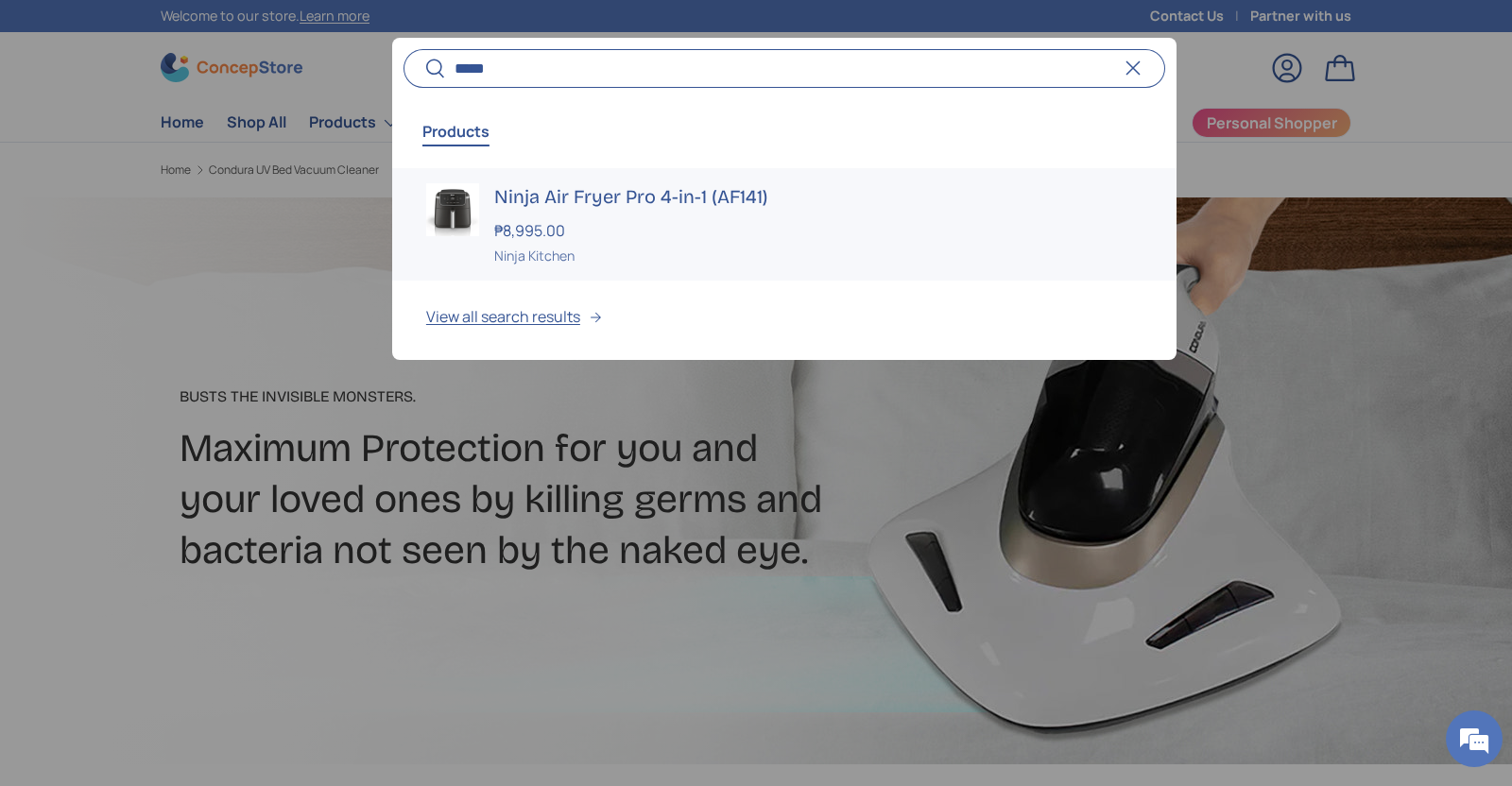
type input "*****"
click at [586, 228] on div "₱8,995.00" at bounding box center [818, 230] width 648 height 23
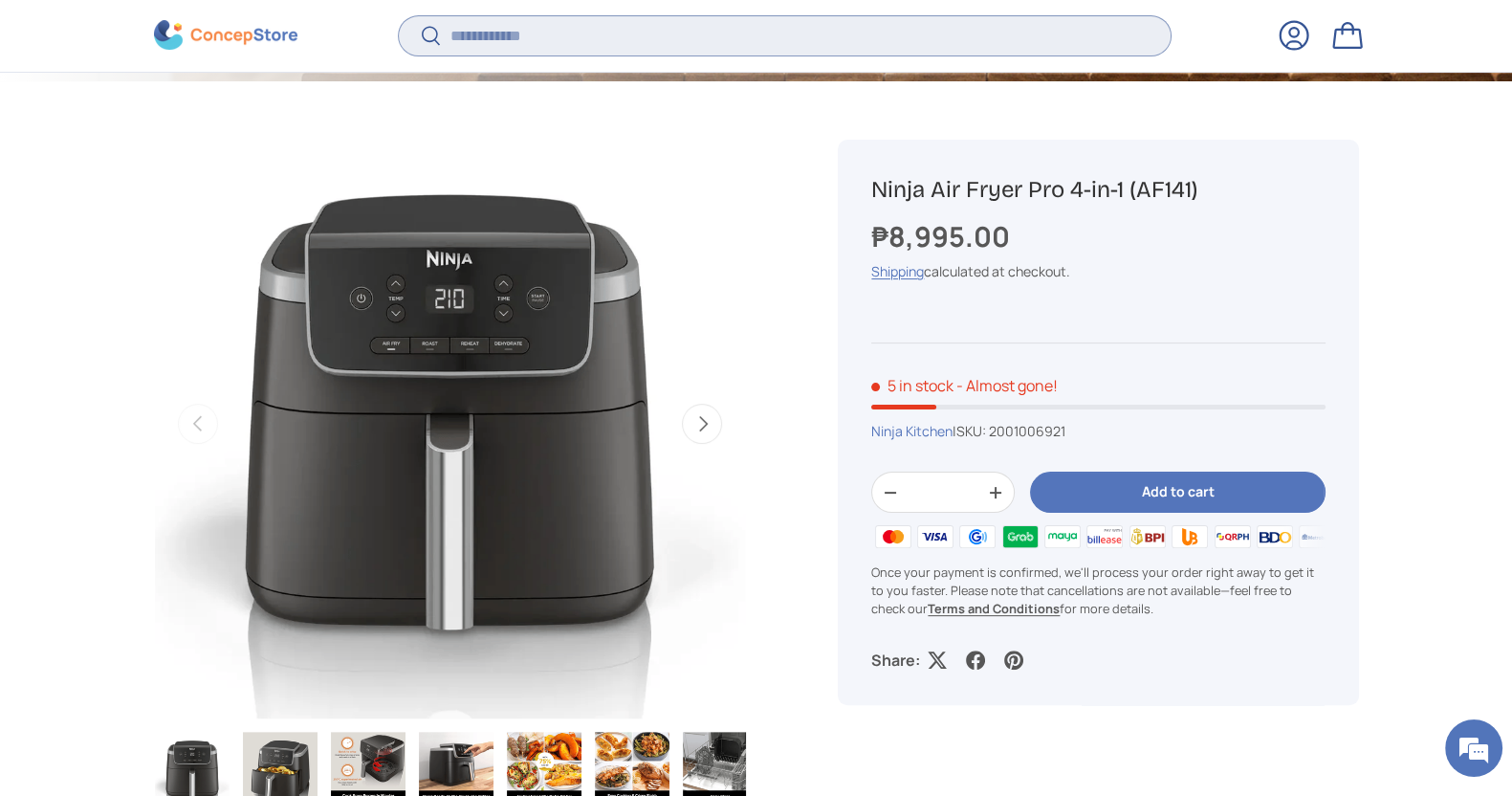
click at [661, 42] on input "Search" at bounding box center [784, 36] width 771 height 40
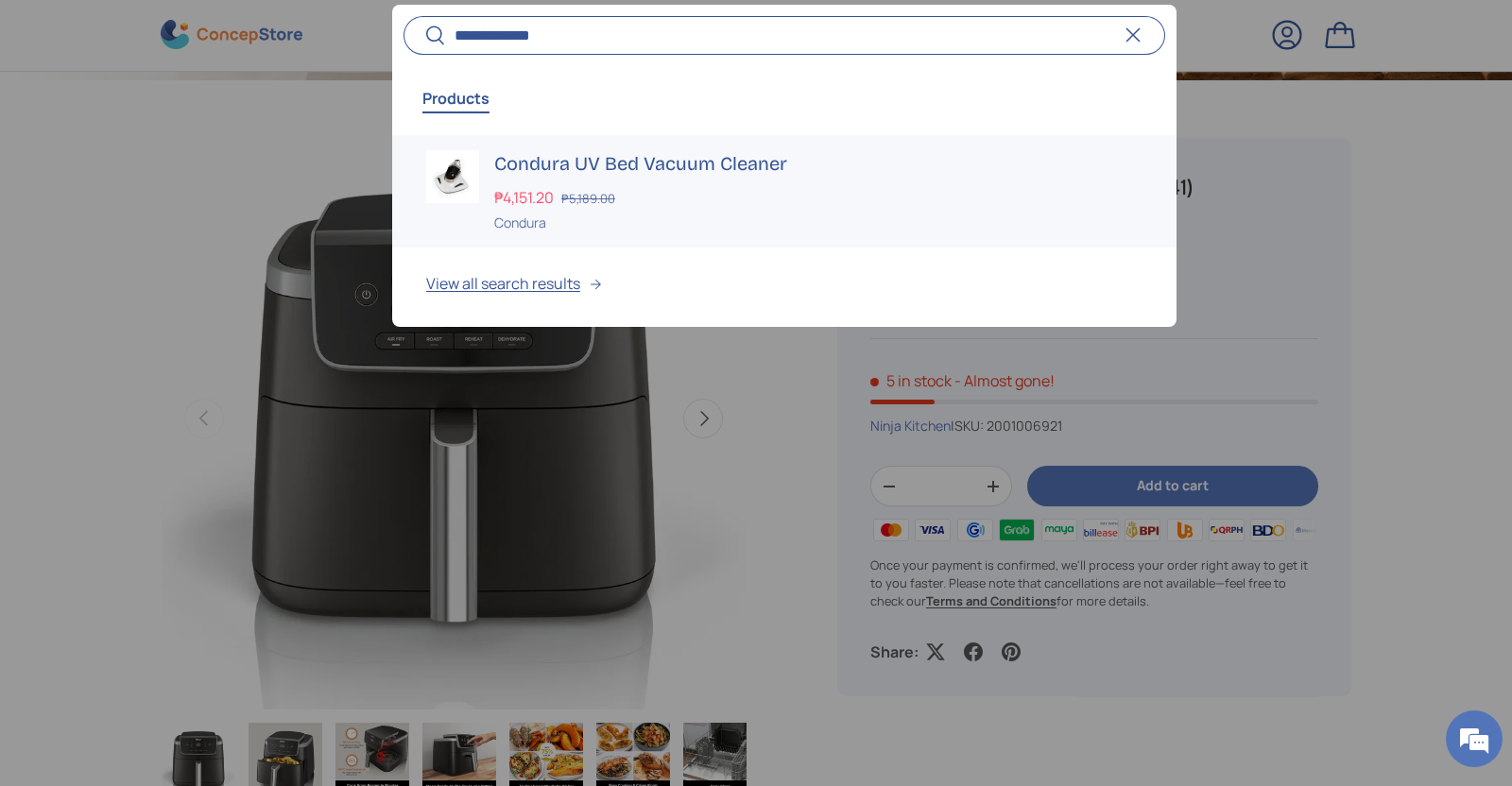
type input "**********"
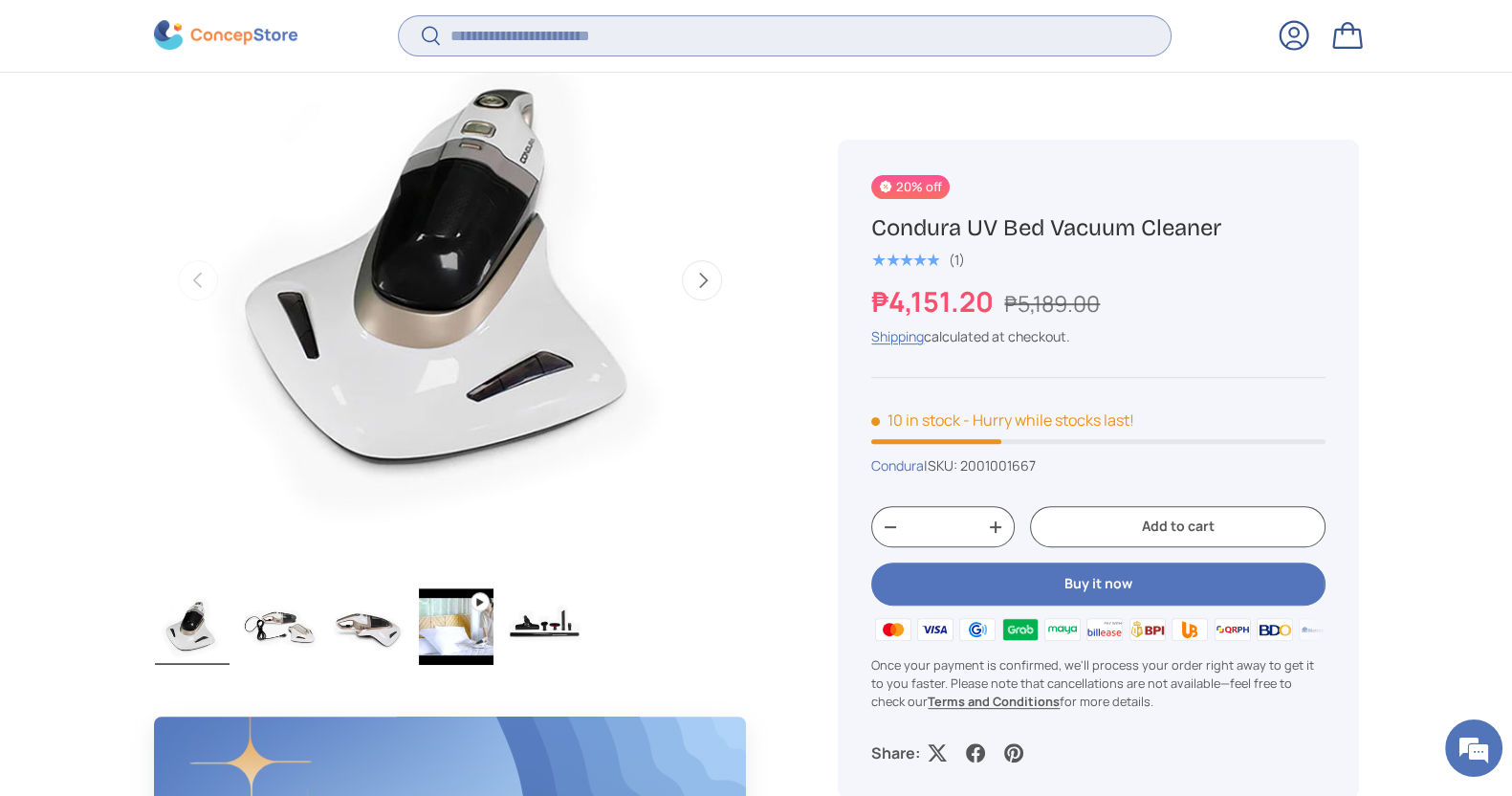
click at [645, 51] on input "Search" at bounding box center [784, 36] width 771 height 40
type input "**********"
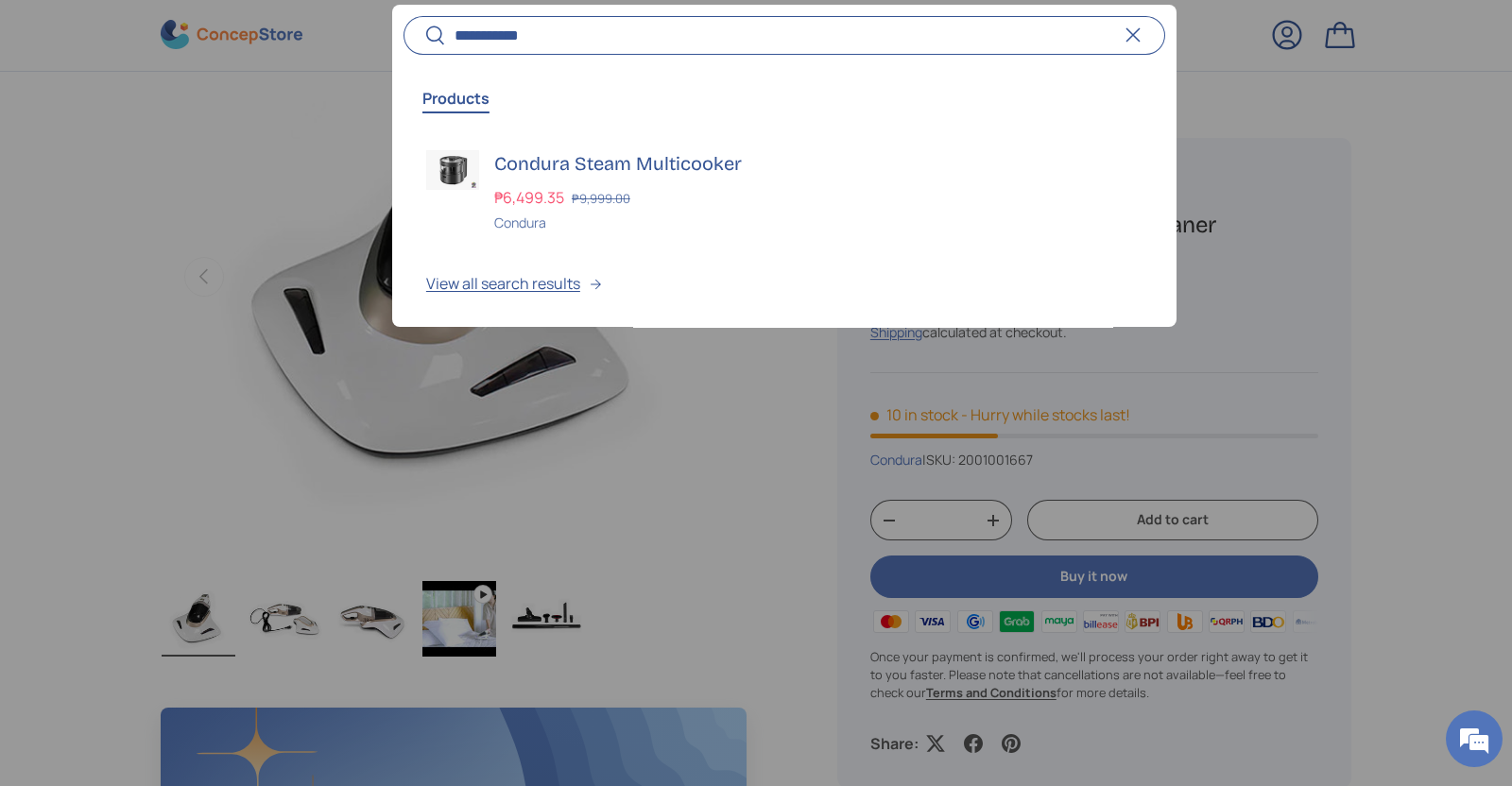
type input "**********"
click at [538, 173] on h3 "Condura Steam Multicooker" at bounding box center [818, 163] width 648 height 26
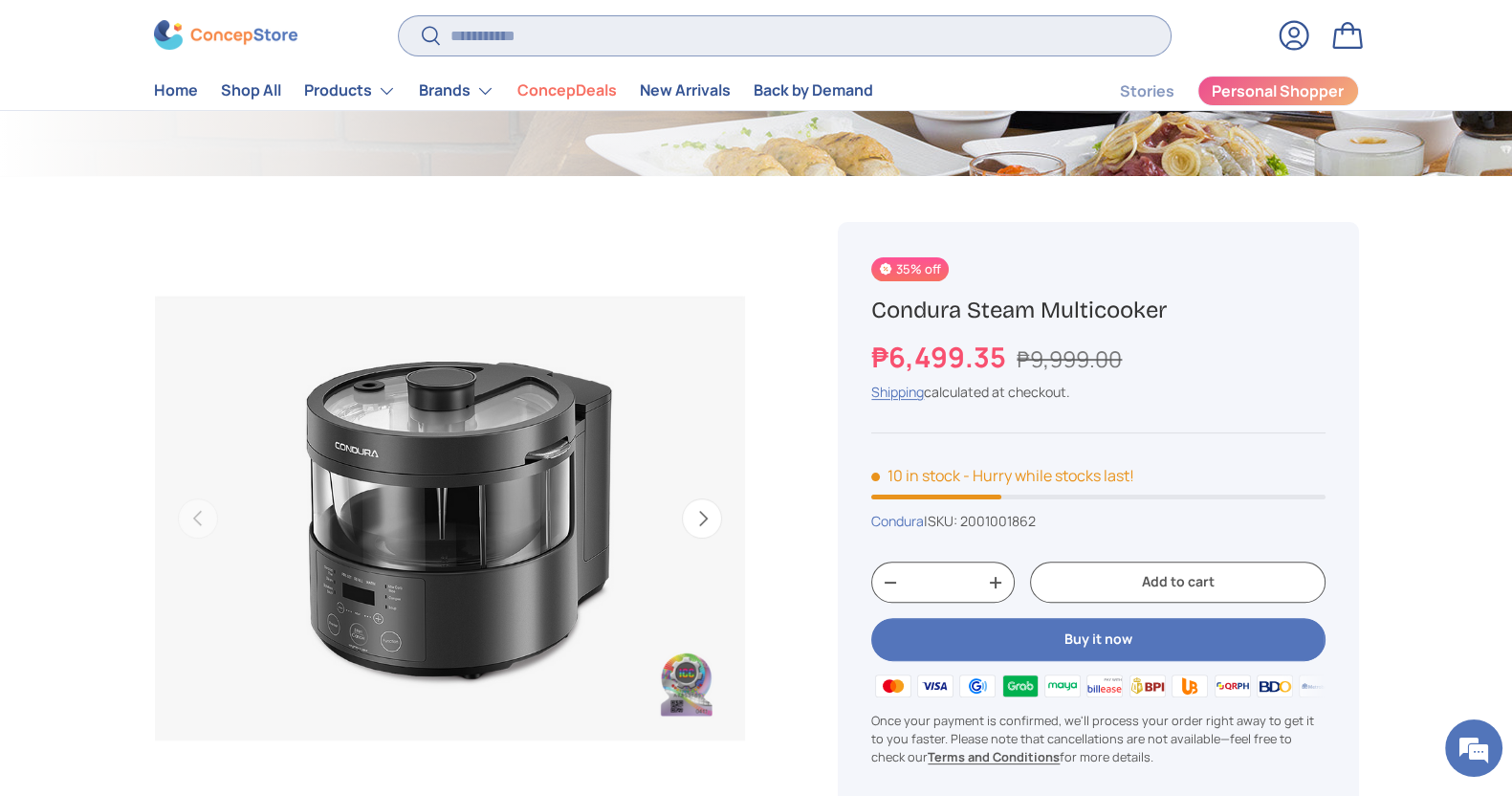
click at [441, 47] on input "Search" at bounding box center [784, 36] width 771 height 40
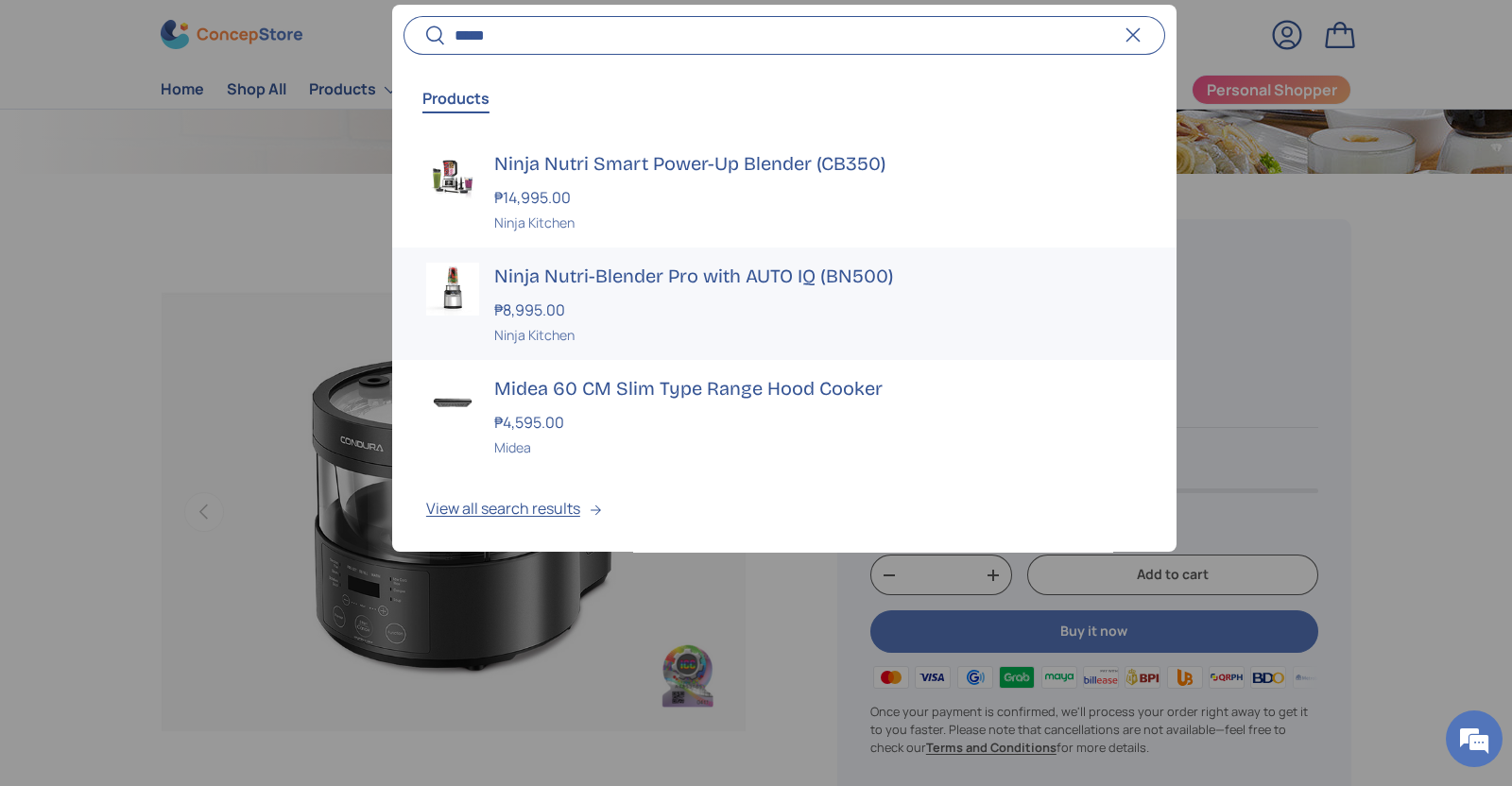
type input "*****"
click at [628, 315] on div "₱8,995.00" at bounding box center [818, 310] width 648 height 23
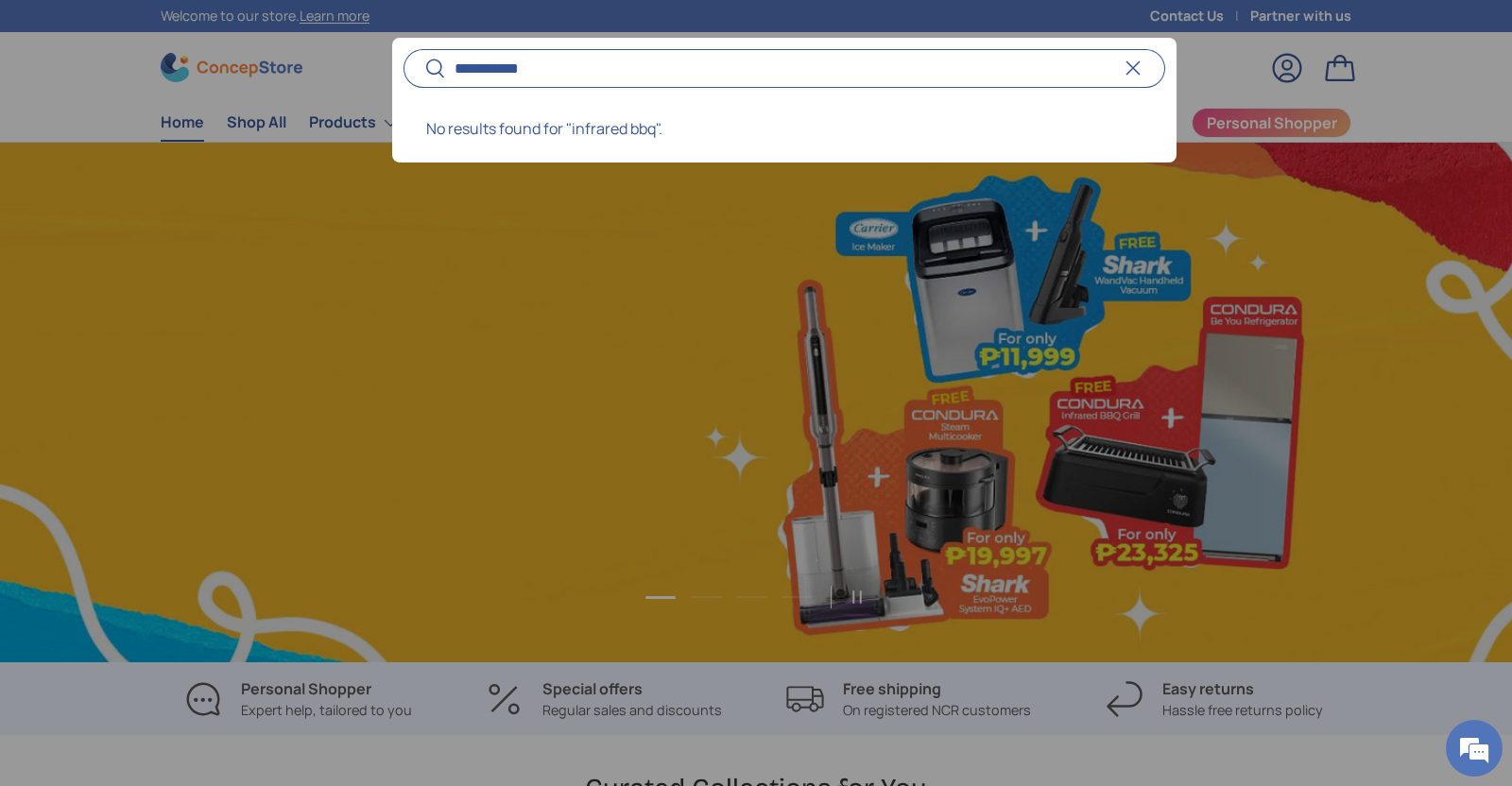
scroll to position [0, 1511]
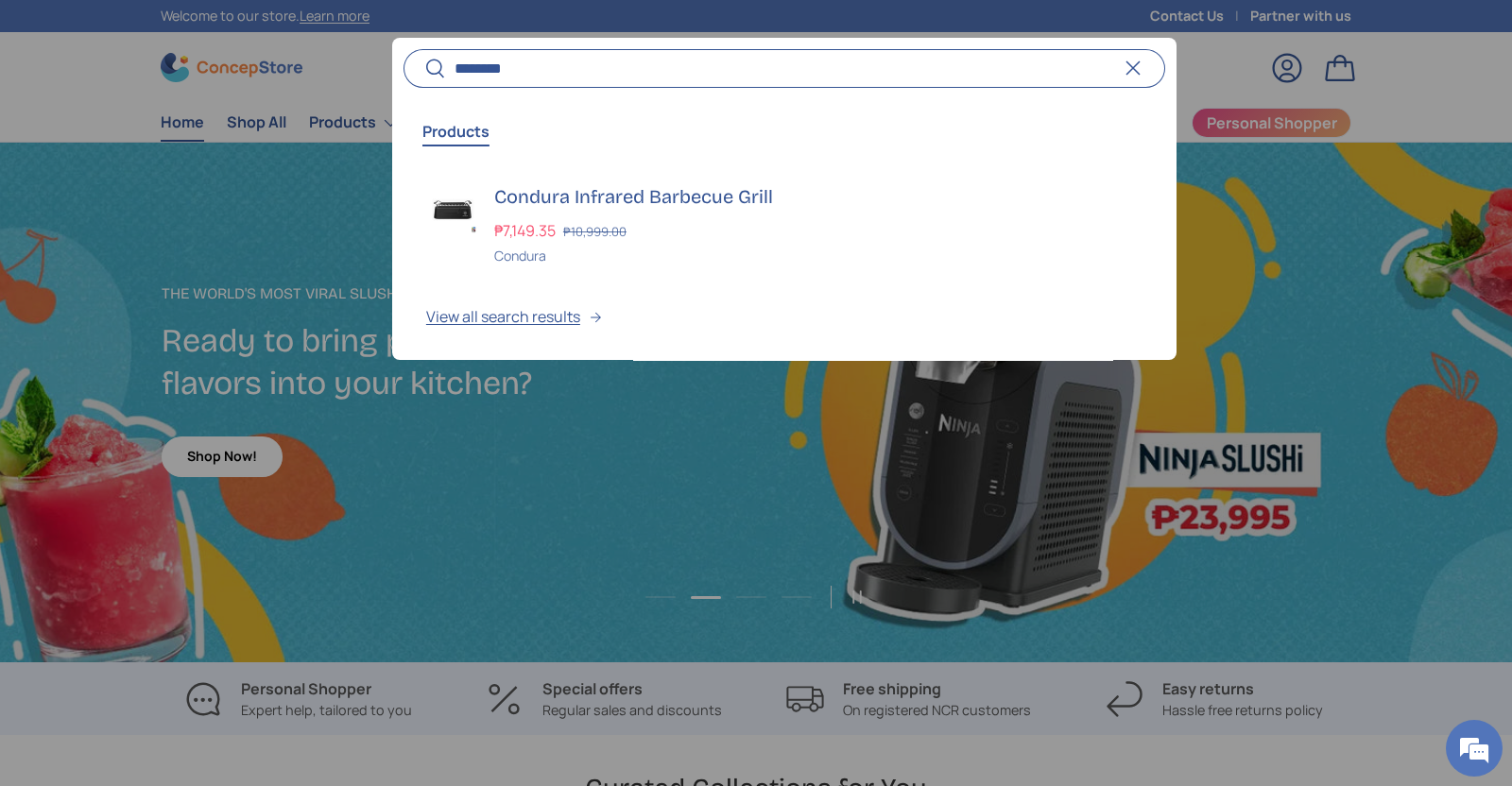
type input "********"
click at [543, 198] on h3 "Condura Infrared Barbecue Grill" at bounding box center [818, 196] width 648 height 26
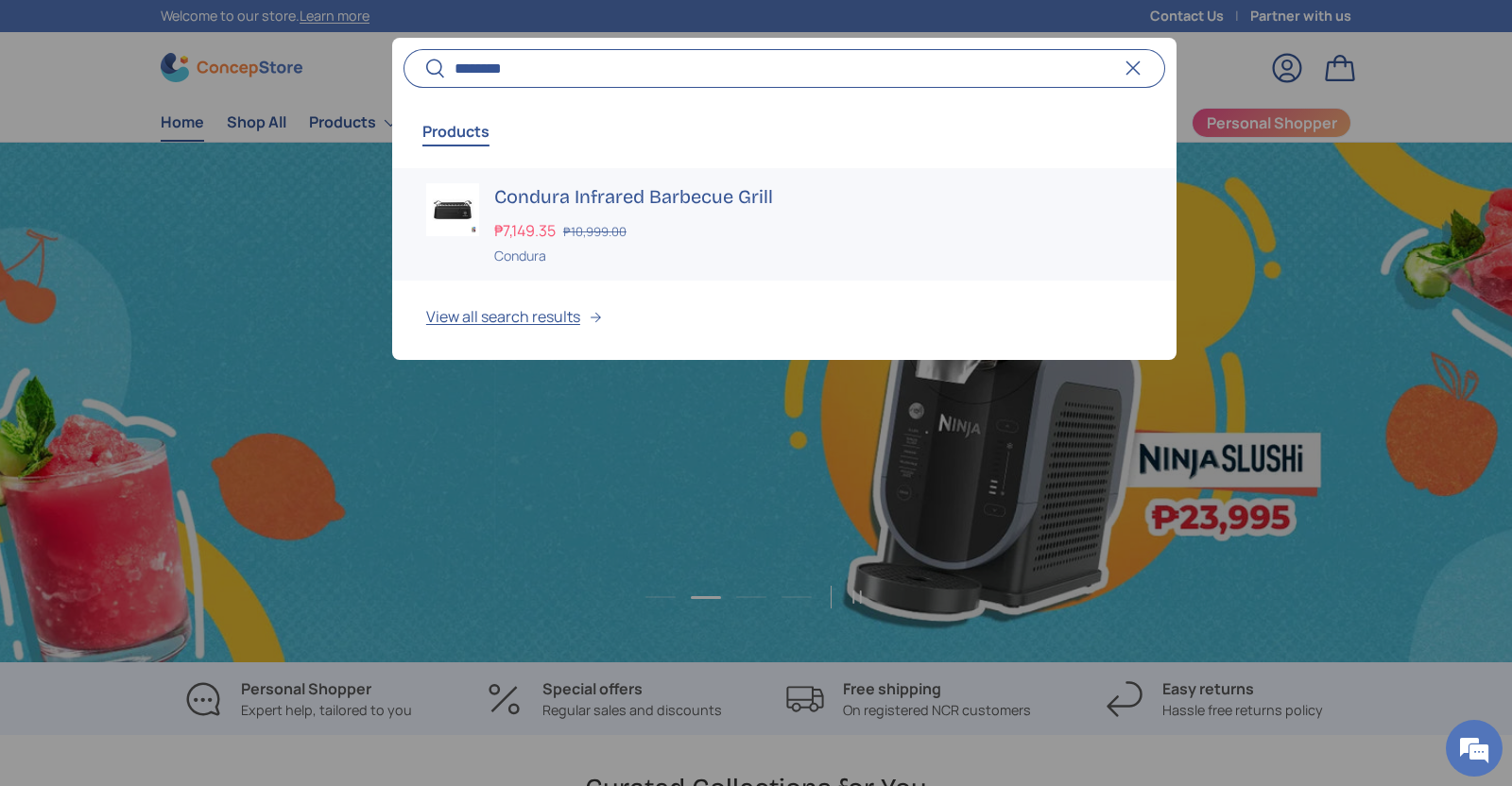
scroll to position [0, 3023]
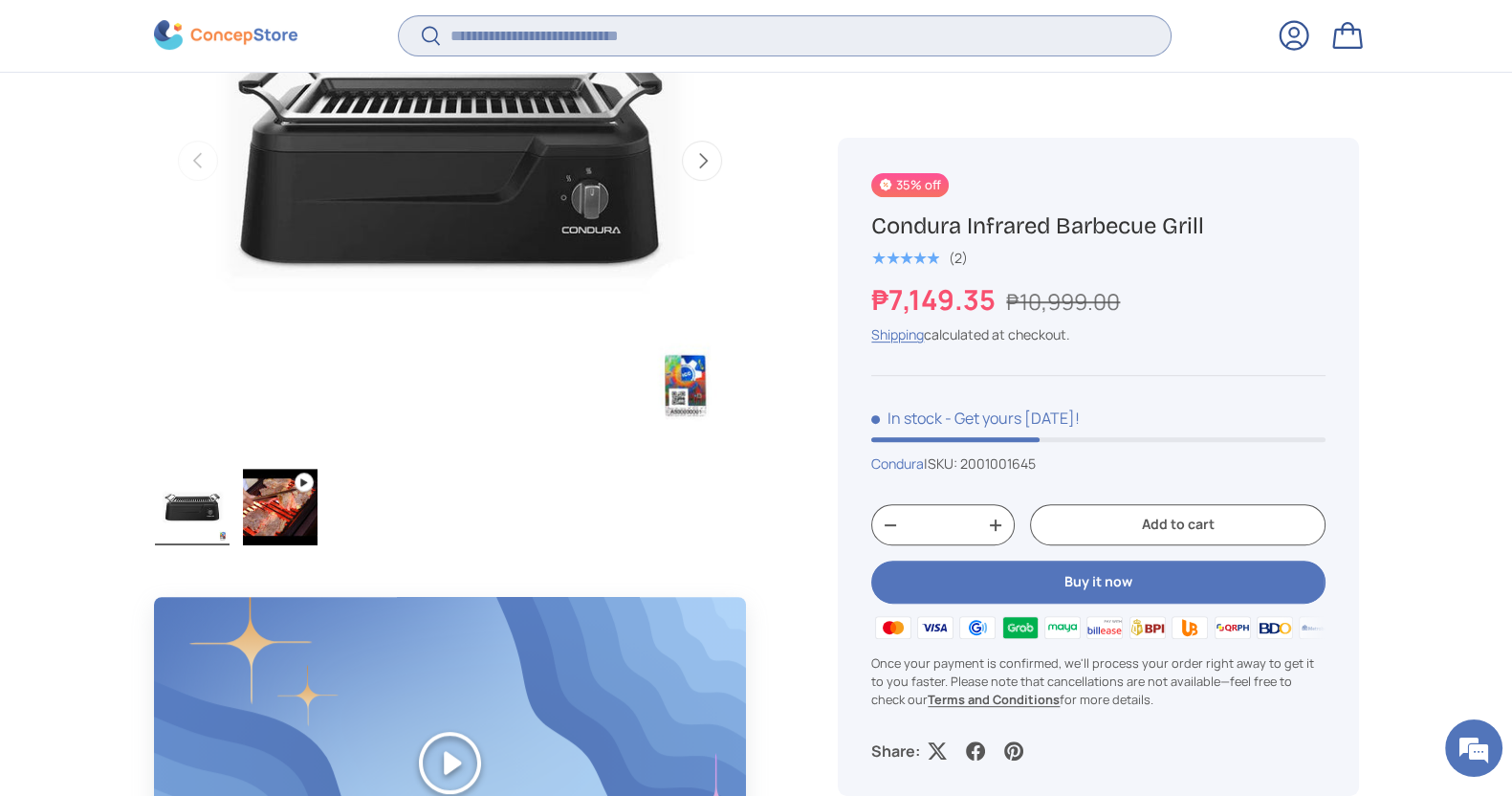
click at [759, 37] on input "Search" at bounding box center [784, 36] width 771 height 40
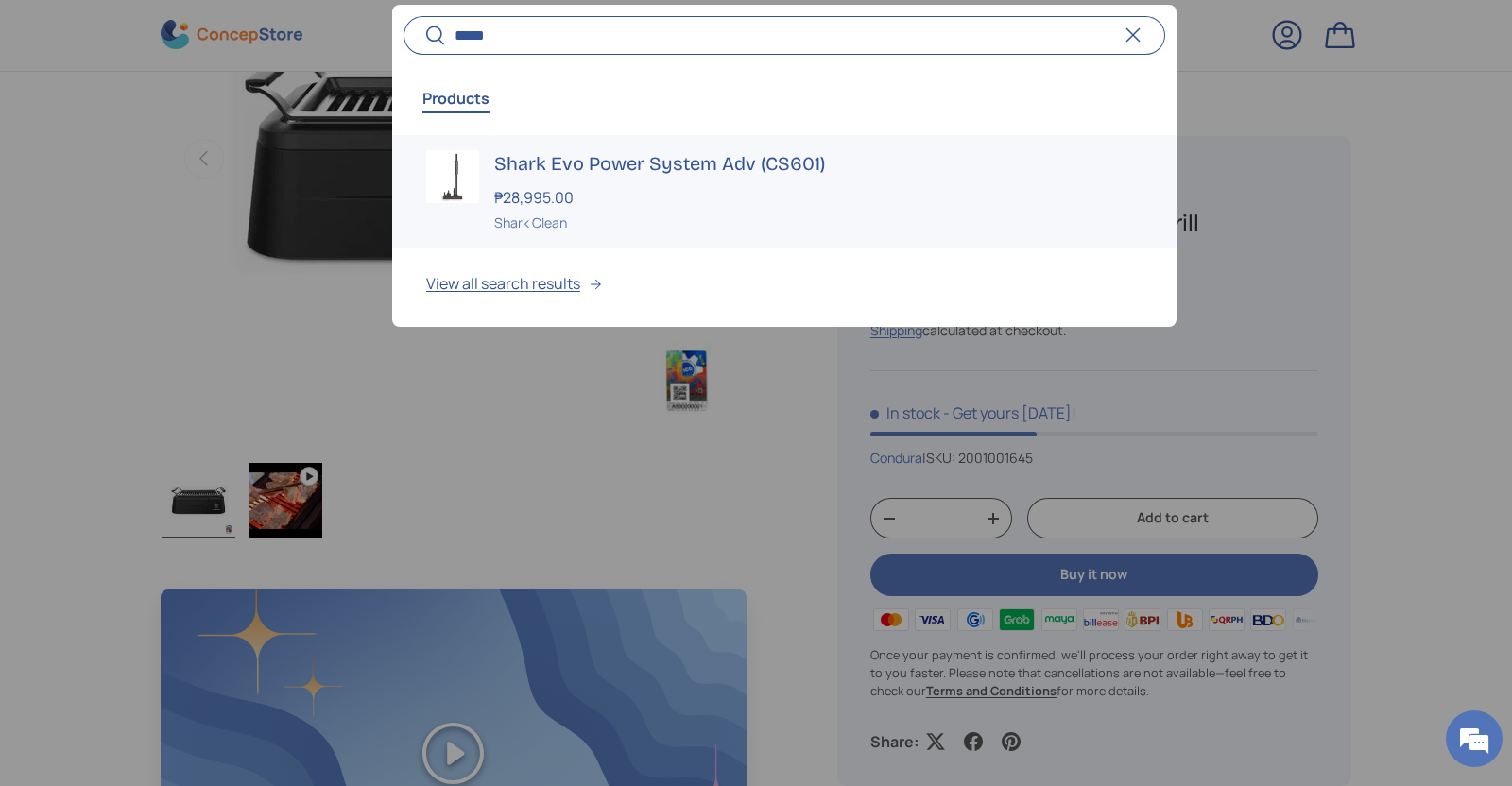
type input "*****"
click at [587, 190] on div "₱28,995.00" at bounding box center [818, 197] width 648 height 23
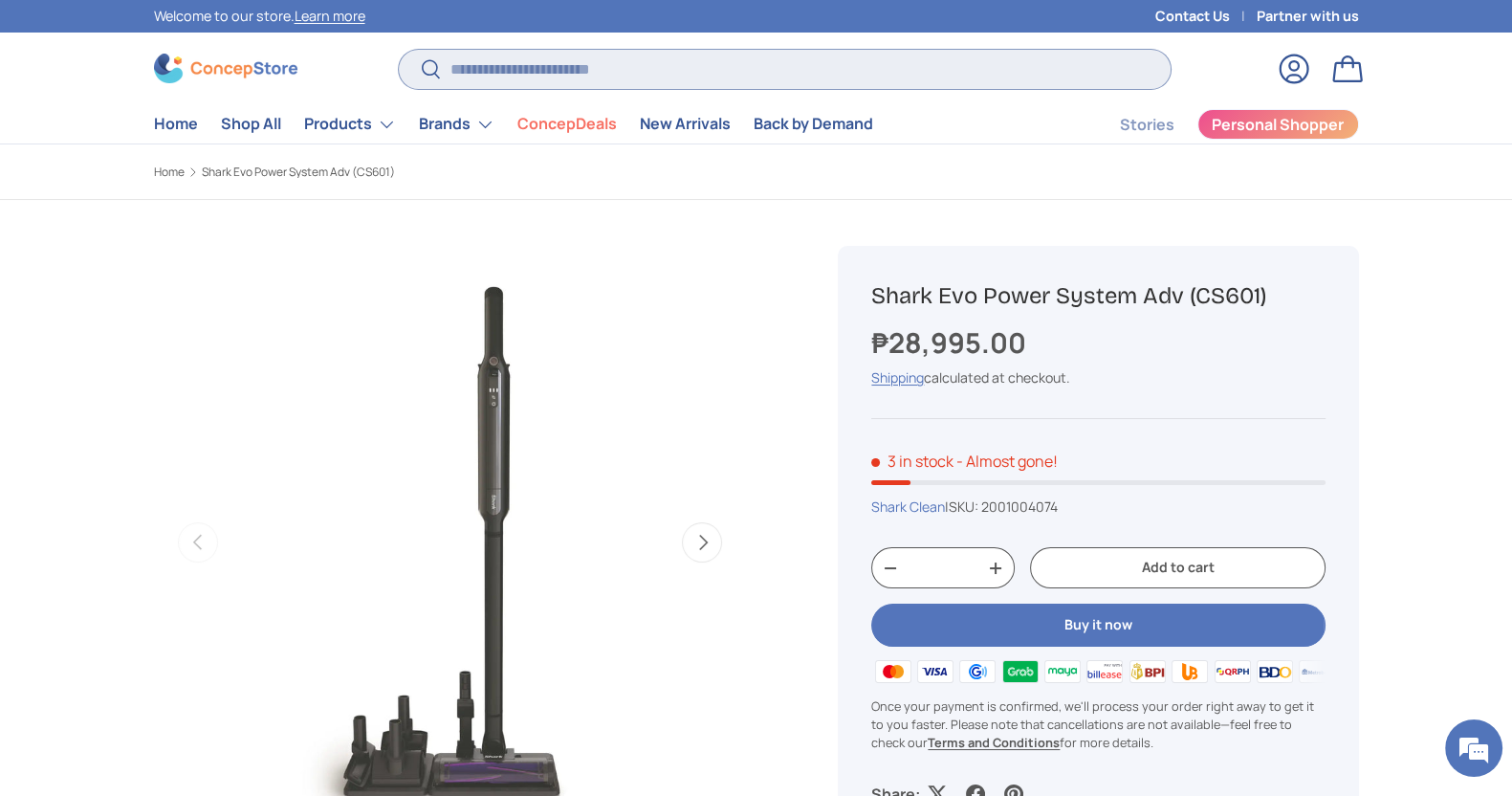
click at [702, 68] on input "Search" at bounding box center [784, 69] width 771 height 40
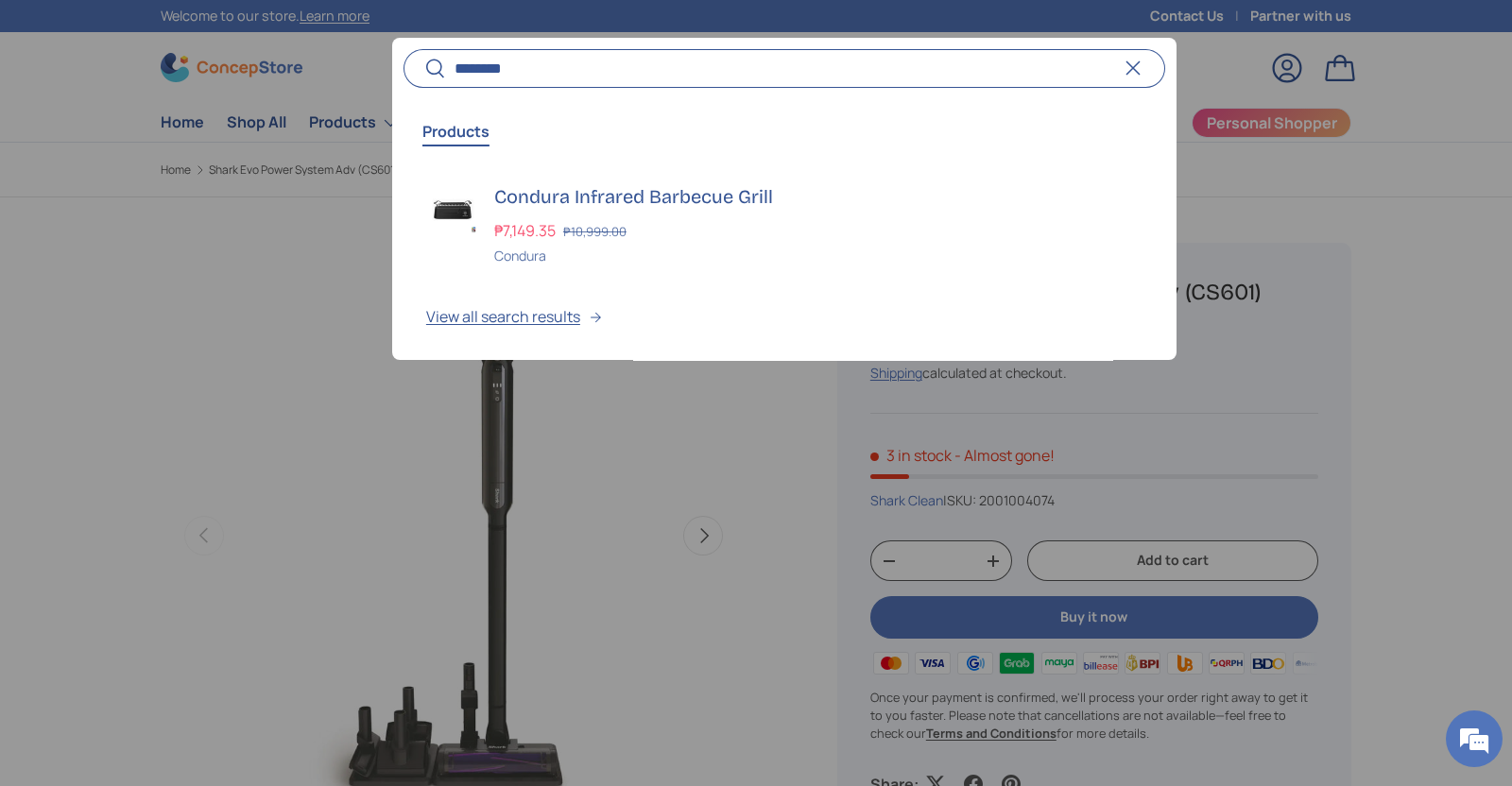
type input "********"
drag, startPoint x: 1134, startPoint y: 64, endPoint x: 1105, endPoint y: 79, distance: 32.6
click at [1134, 64] on button "Reset" at bounding box center [1133, 68] width 41 height 41
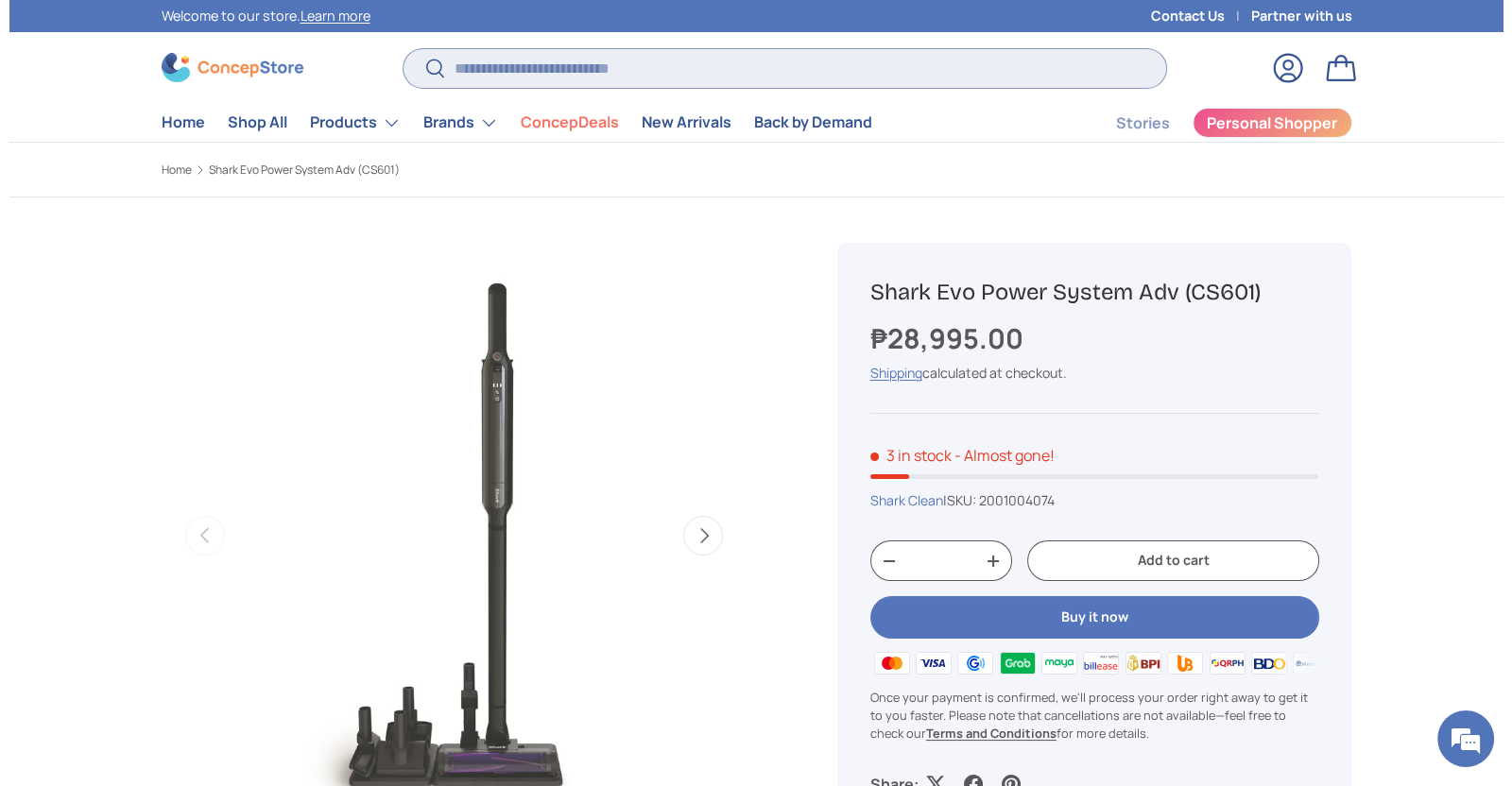
scroll to position [350, 0]
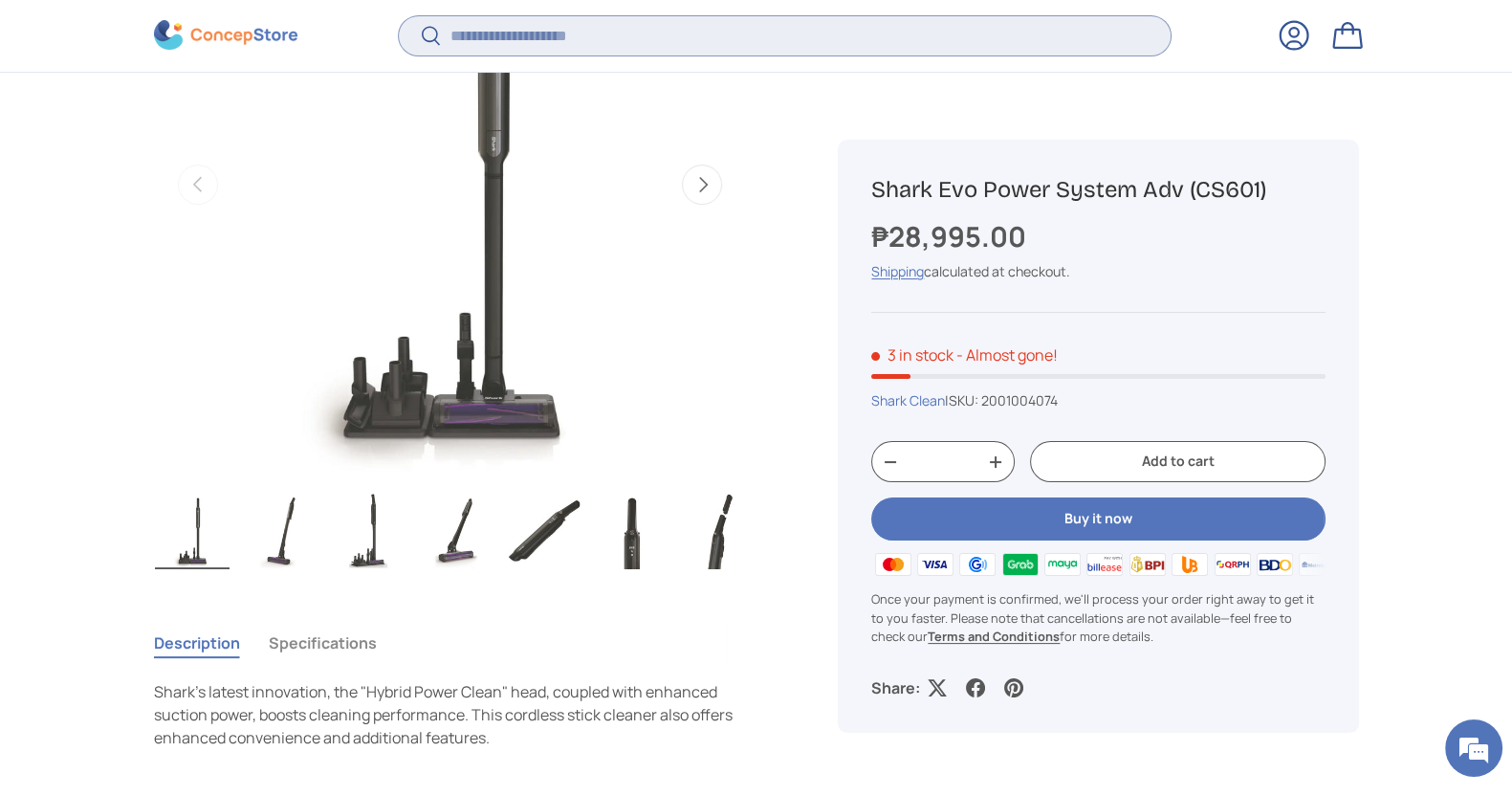
click at [588, 40] on input "Search" at bounding box center [784, 36] width 771 height 40
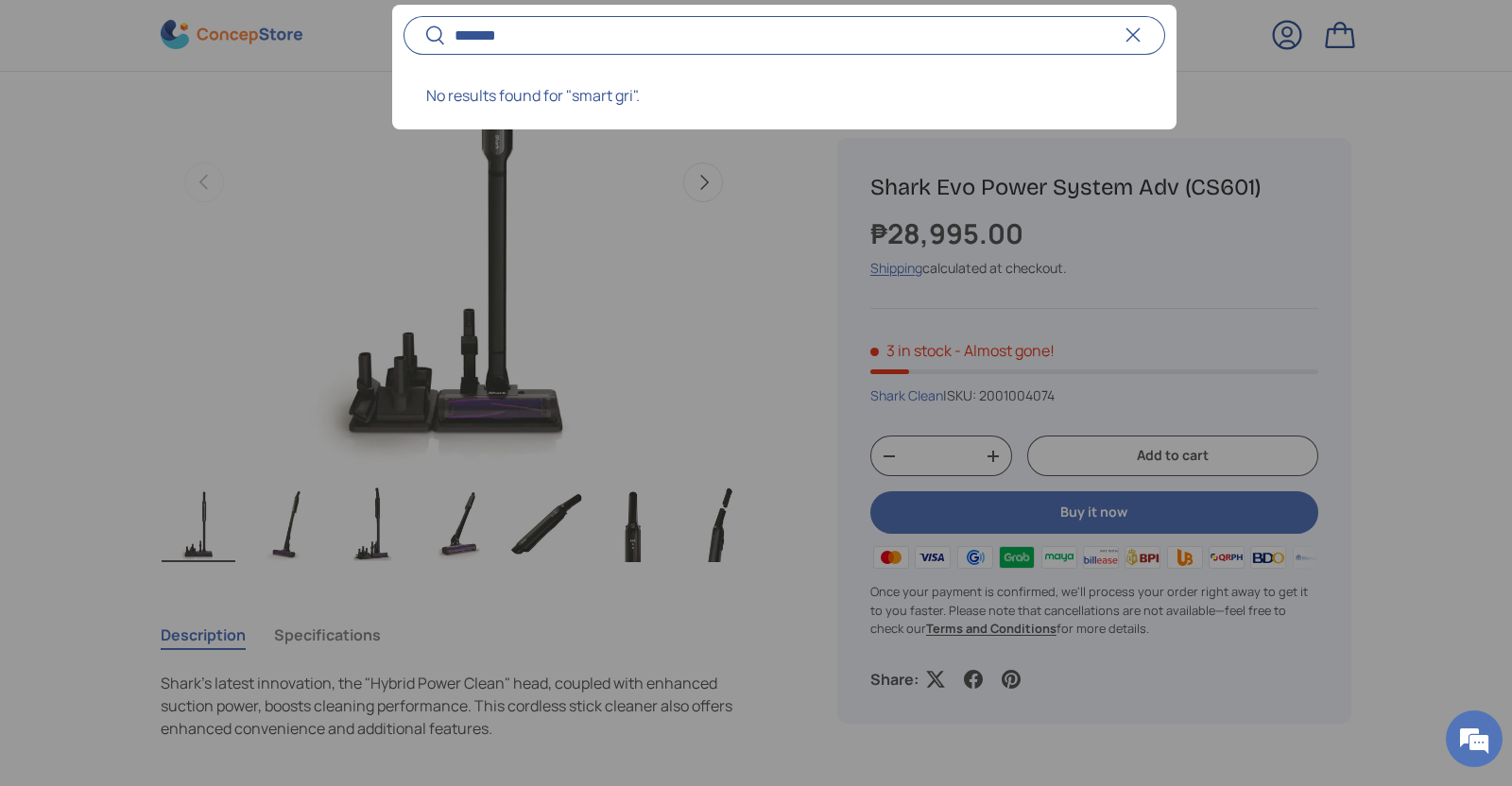
type input "*******"
click at [404, 15] on button "Search" at bounding box center [425, 36] width 42 height 44
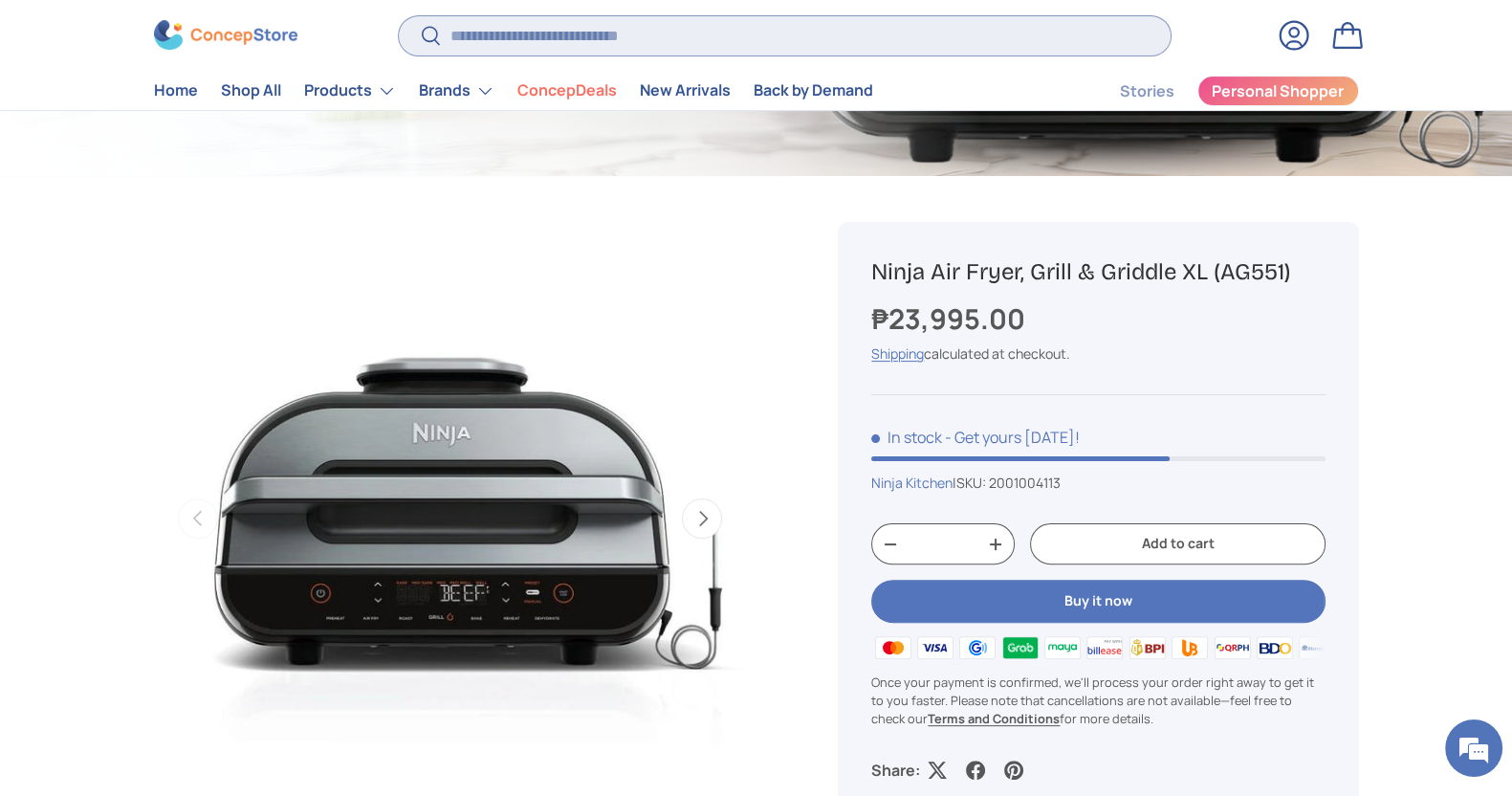
click at [676, 42] on input "Search" at bounding box center [784, 36] width 771 height 40
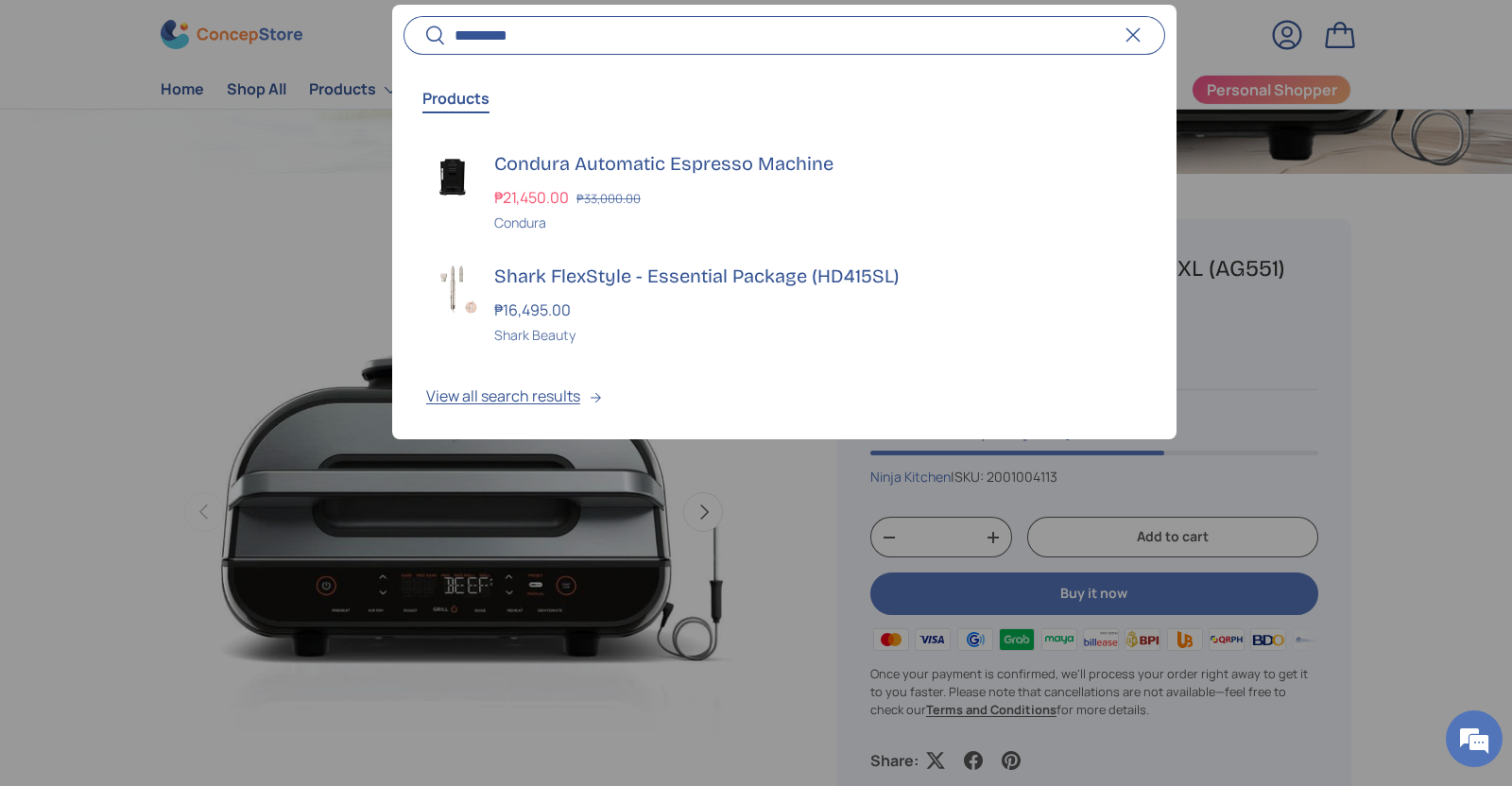
type input "*********"
click at [404, 15] on button "Search" at bounding box center [425, 36] width 42 height 44
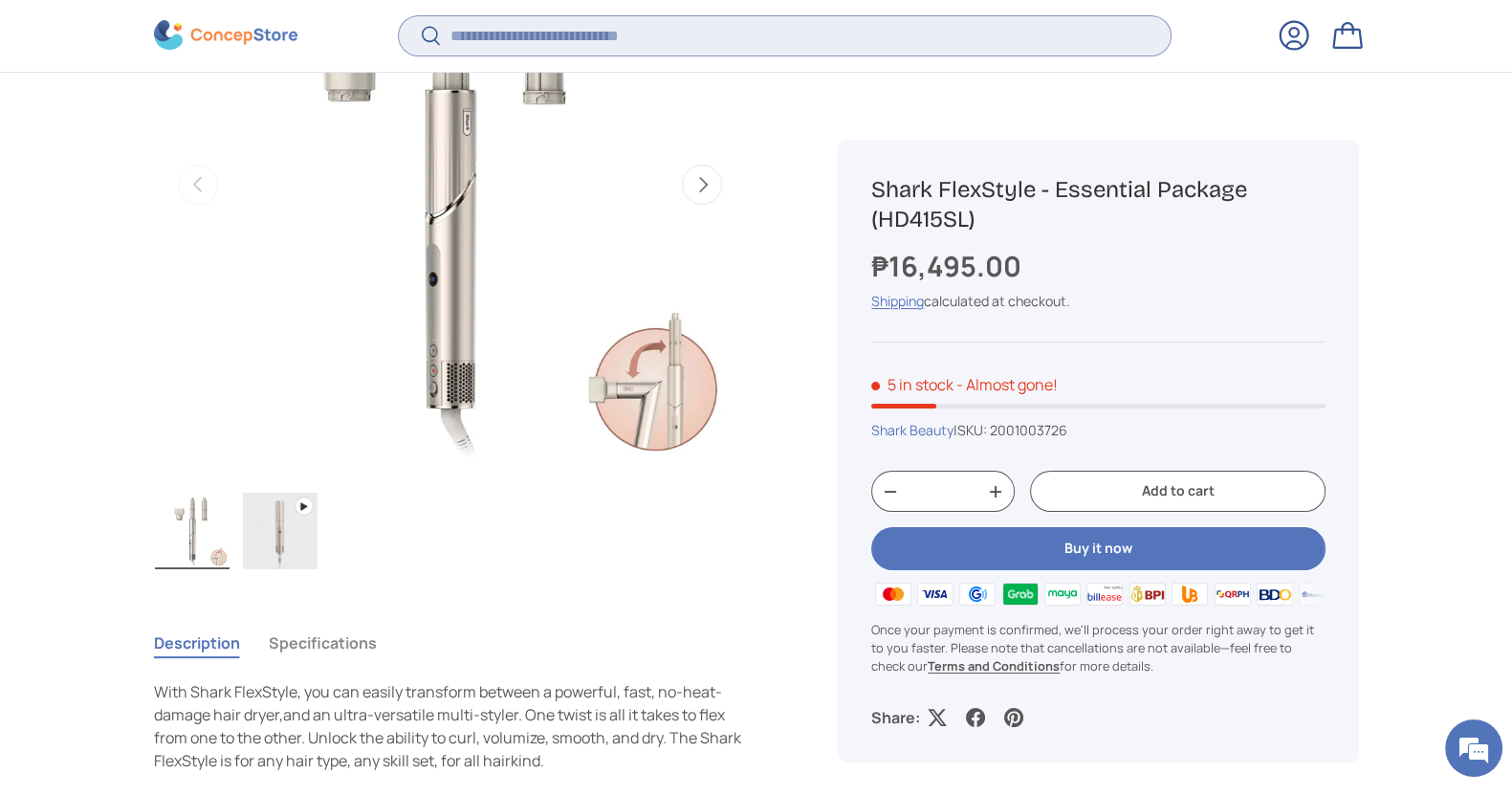
click at [497, 36] on input "Search" at bounding box center [784, 36] width 771 height 40
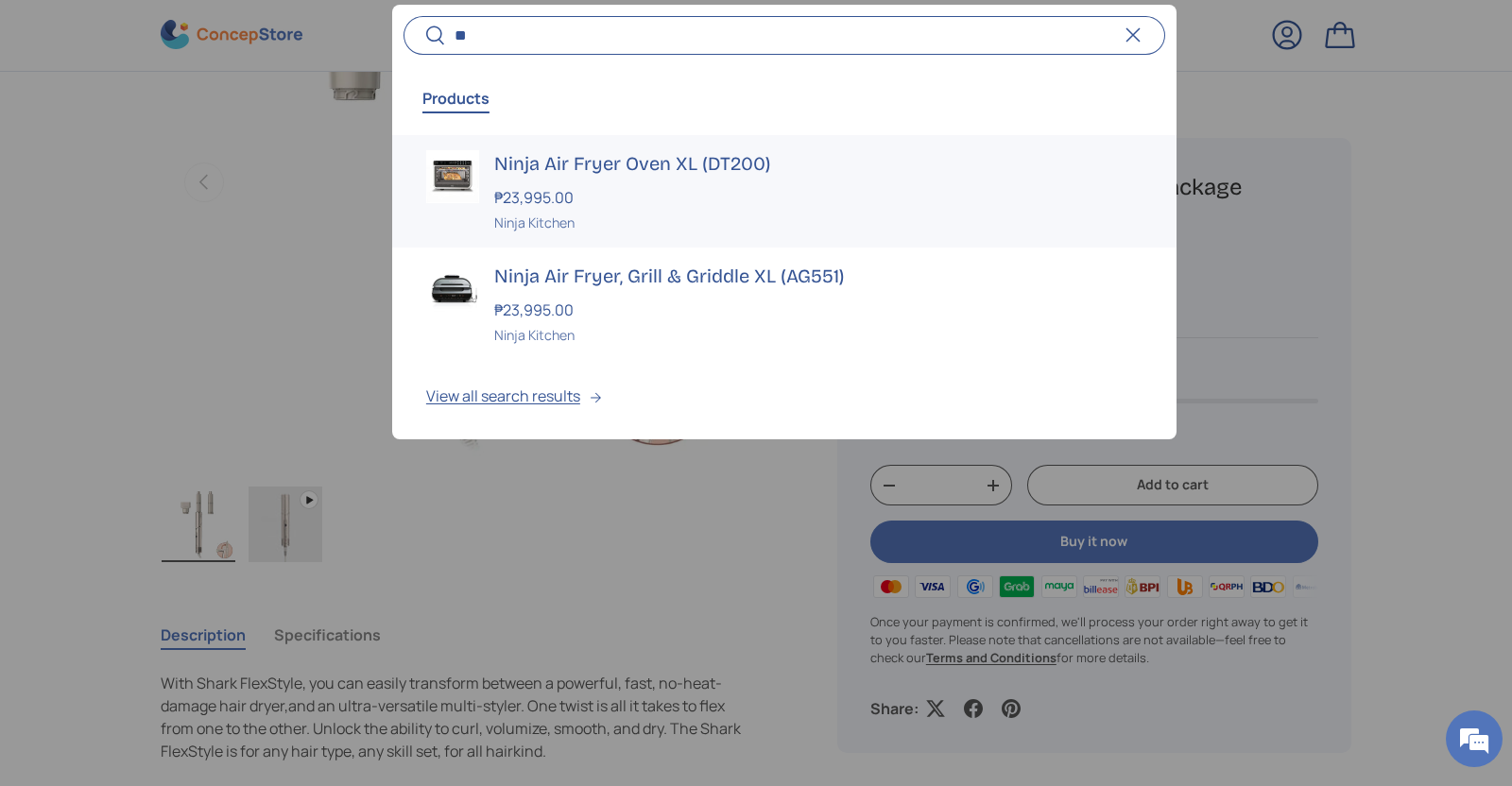
type input "**"
click at [566, 199] on strong "₱23,995.00" at bounding box center [536, 197] width 84 height 21
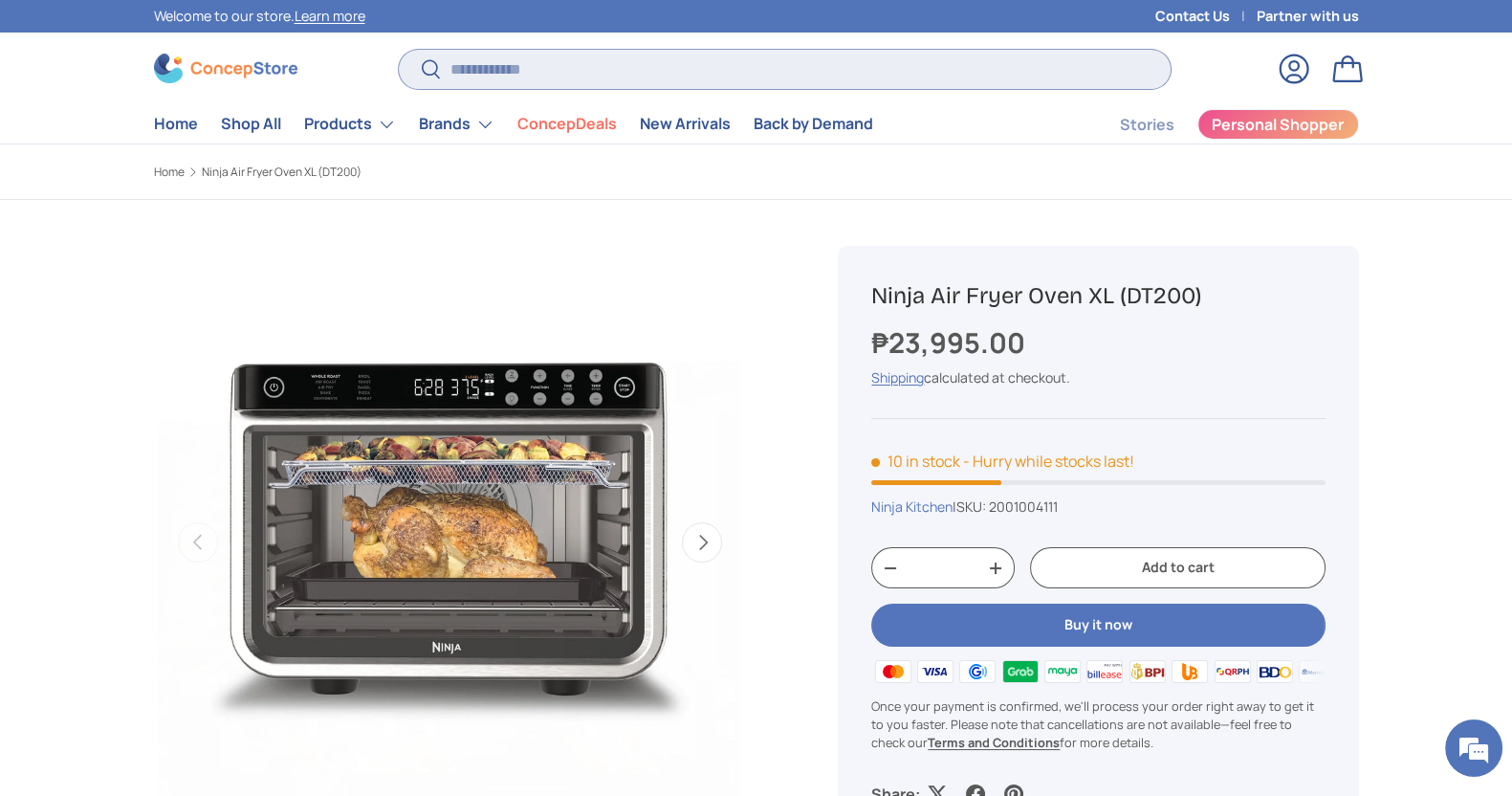
click at [824, 60] on input "Search" at bounding box center [784, 69] width 771 height 40
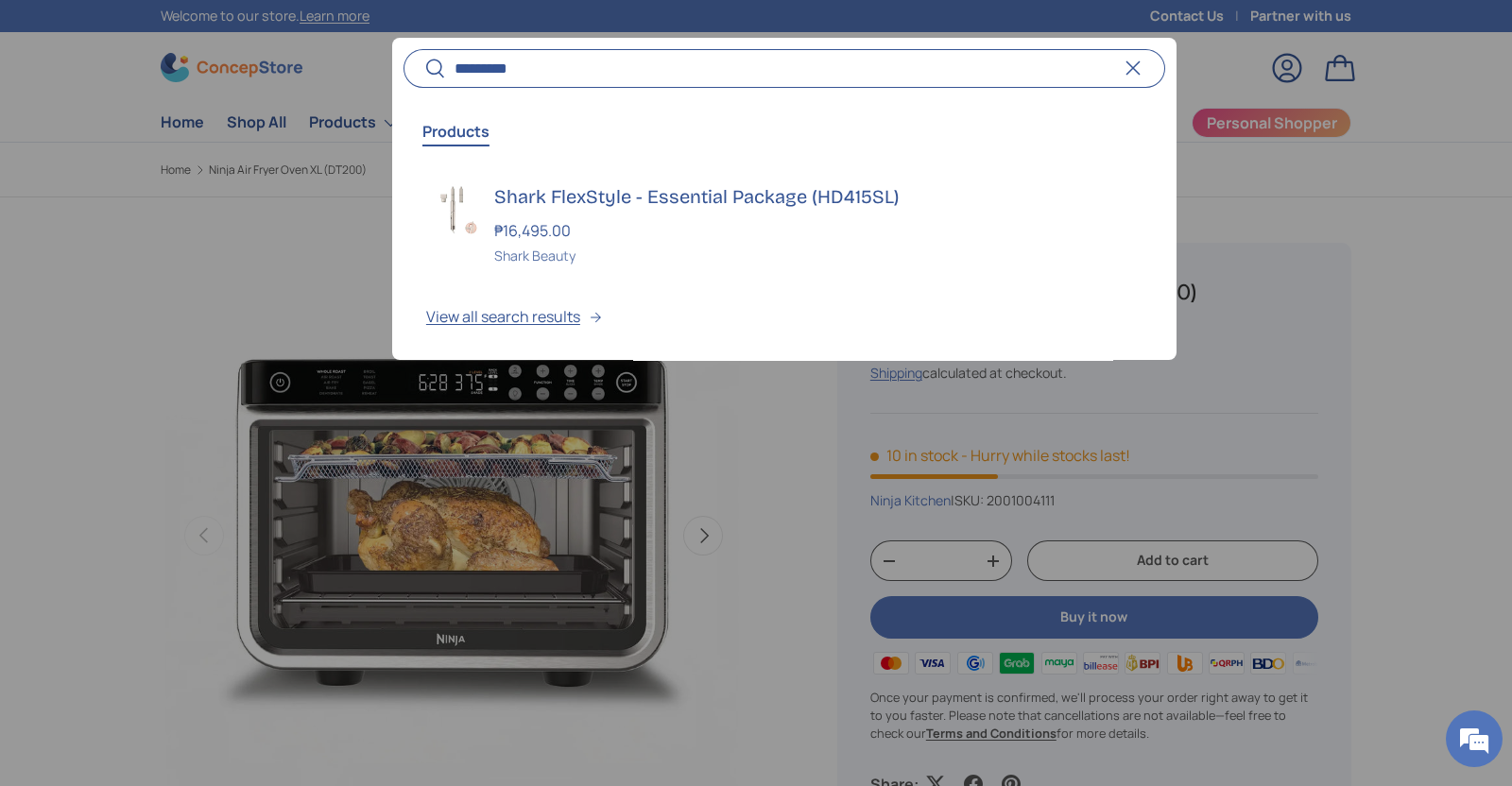
drag, startPoint x: 528, startPoint y: 69, endPoint x: 111, endPoint y: -25, distance: 427.5
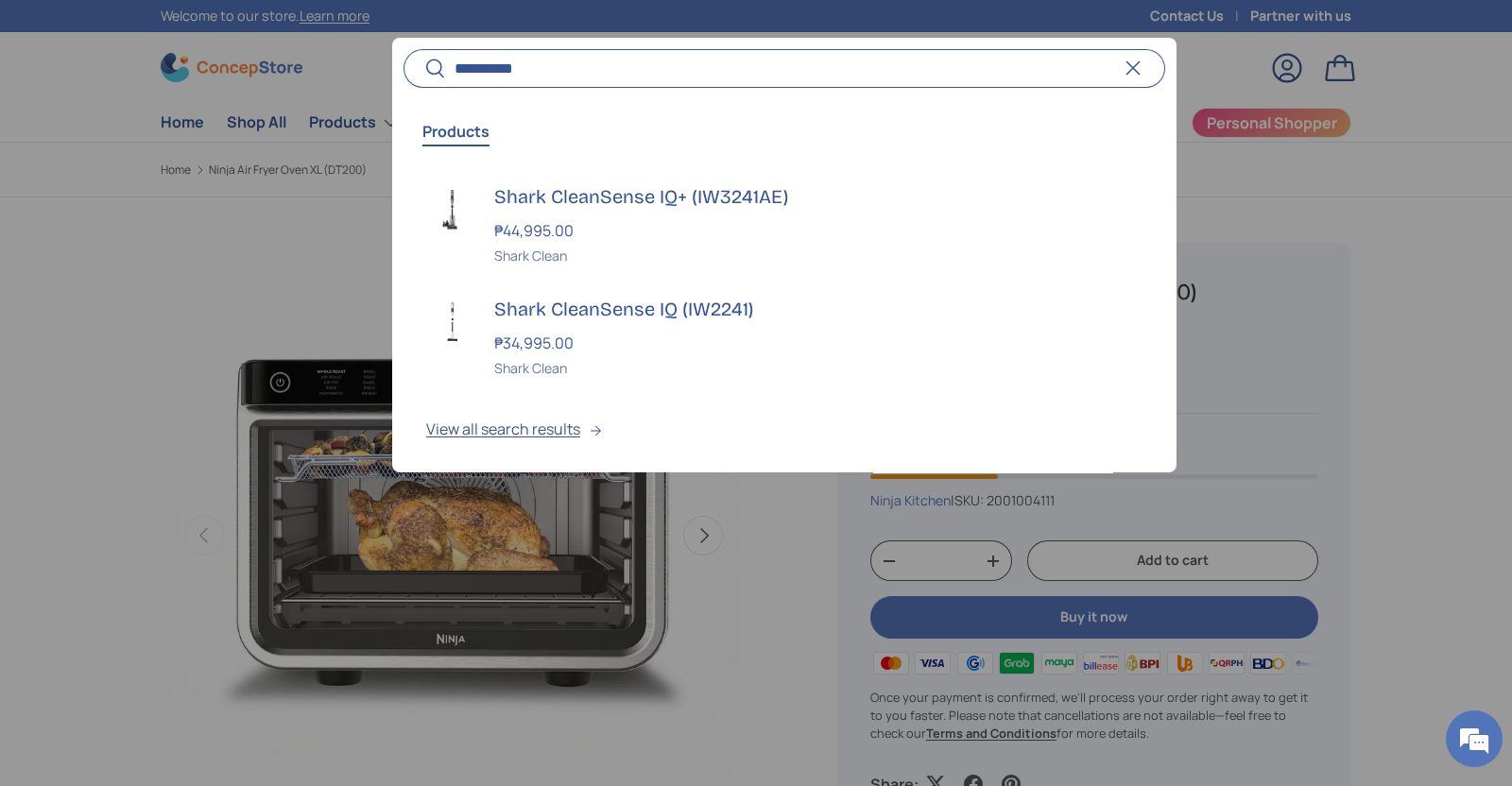
type input "**********"
click at [577, 338] on div "₱34,995.00" at bounding box center [818, 342] width 648 height 23
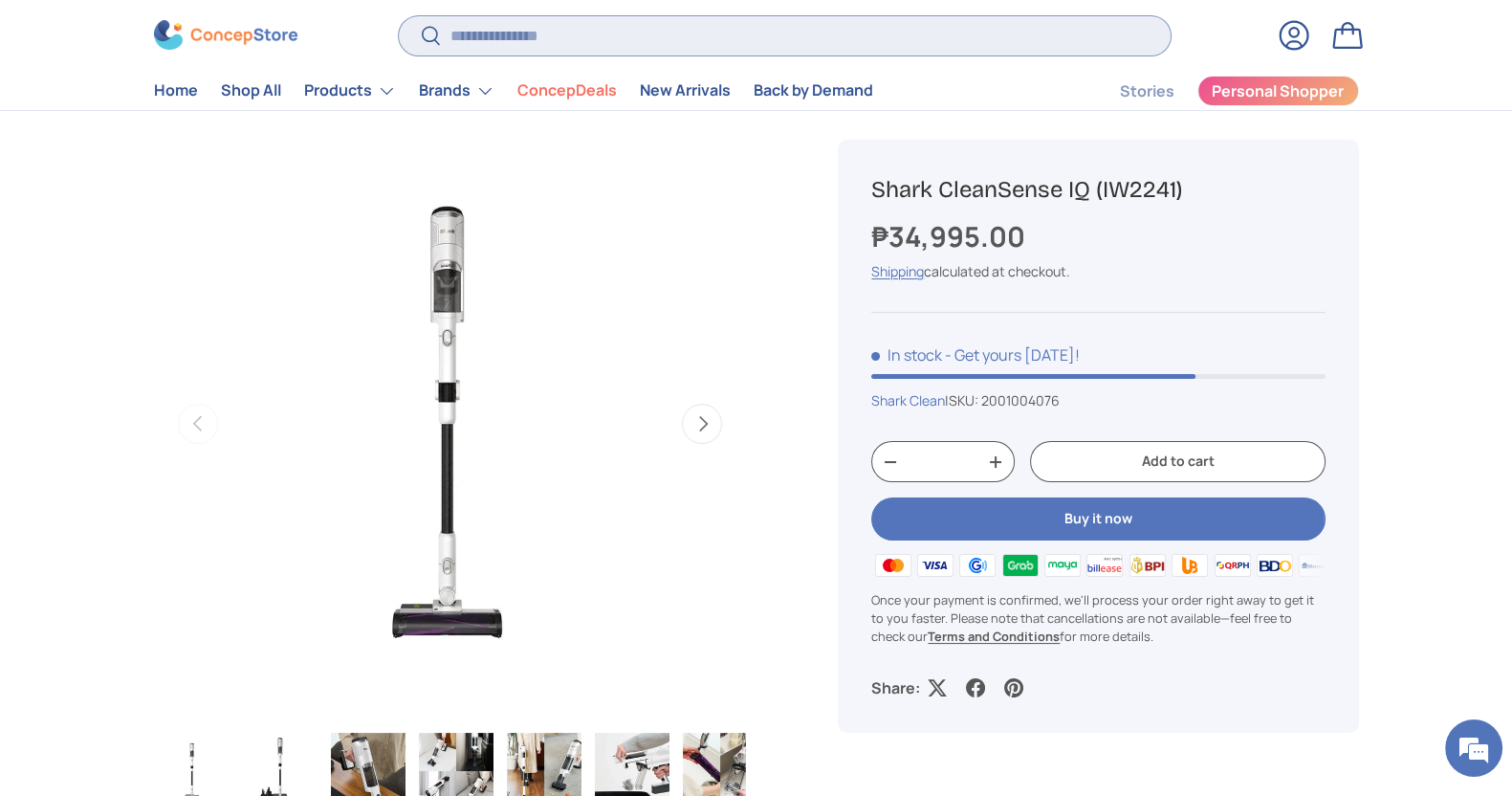
click at [492, 39] on input "Search" at bounding box center [784, 36] width 771 height 40
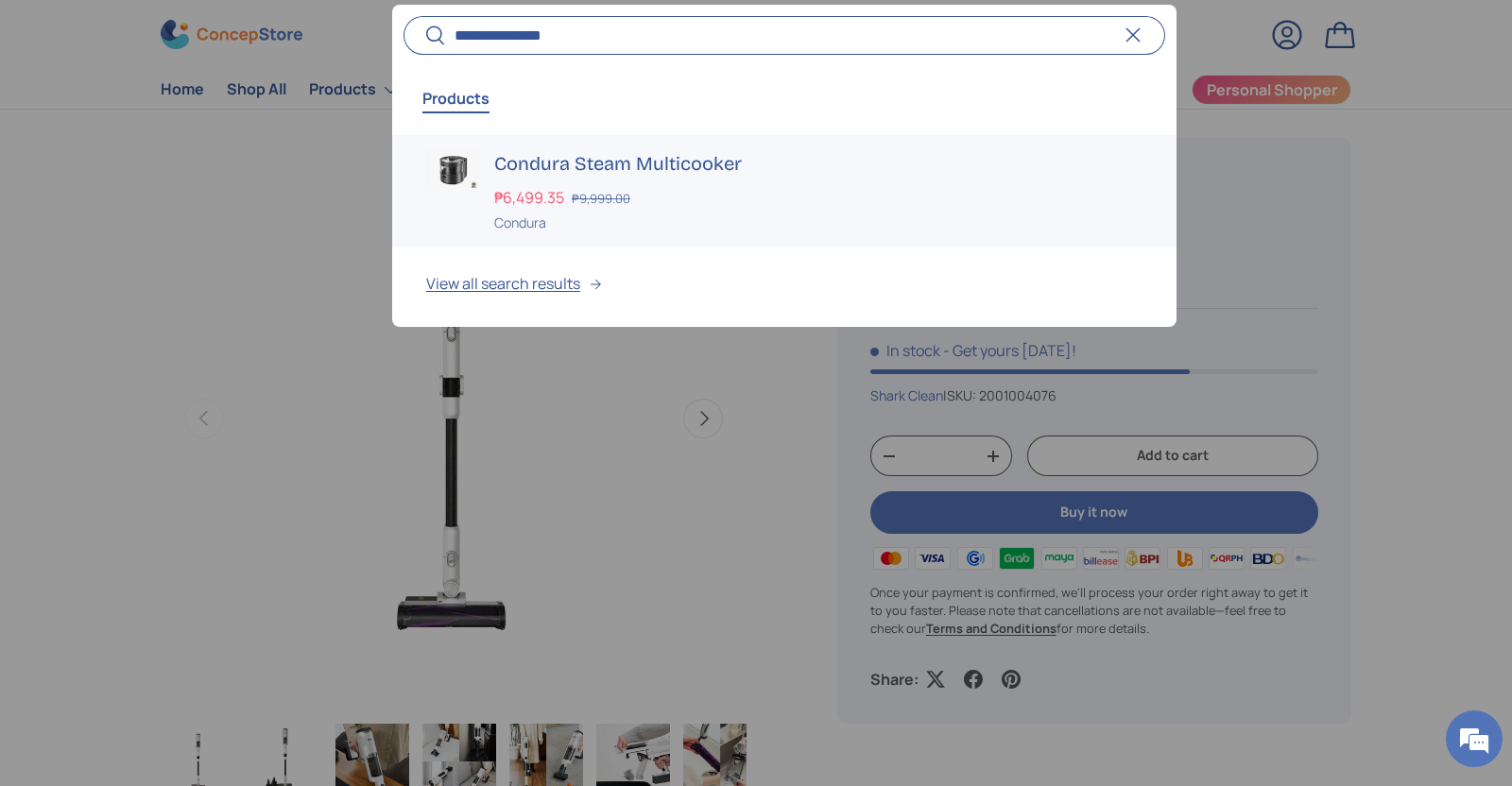
type input "**********"
click at [512, 166] on h3 "Condura Steam Multicooker" at bounding box center [818, 163] width 648 height 26
